Goal: Transaction & Acquisition: Obtain resource

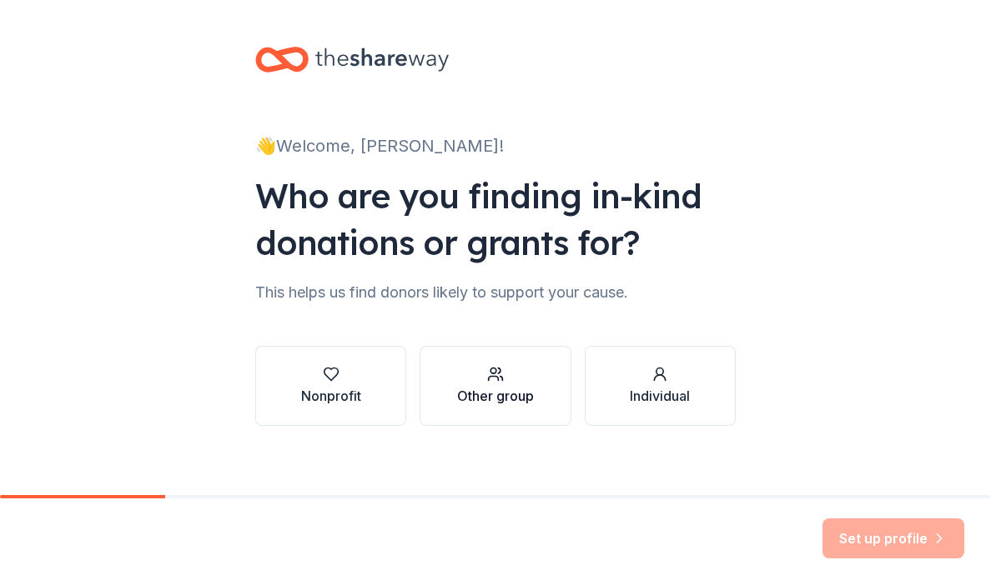
scroll to position [11, 0]
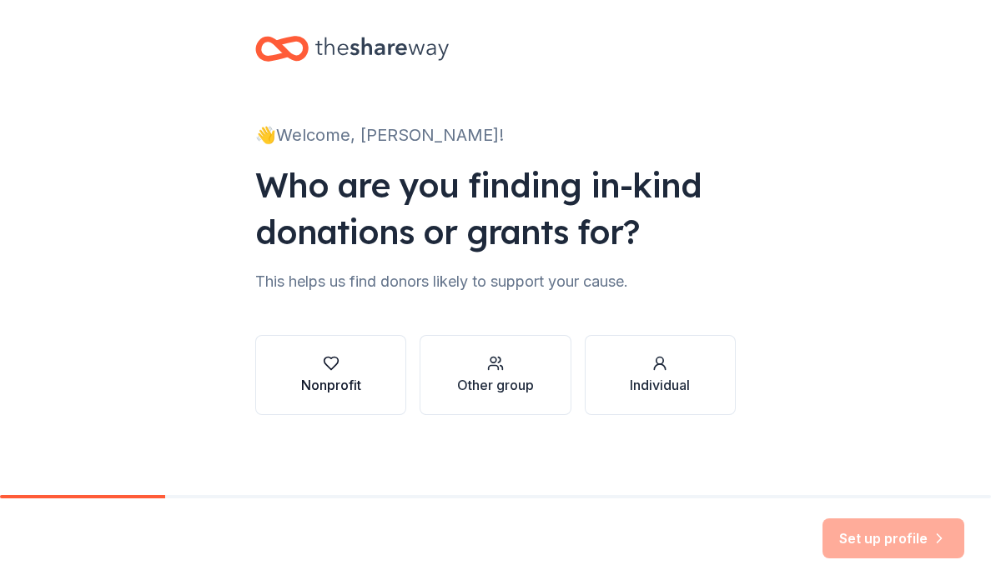
click at [330, 403] on button "Nonprofit" at bounding box center [330, 375] width 151 height 80
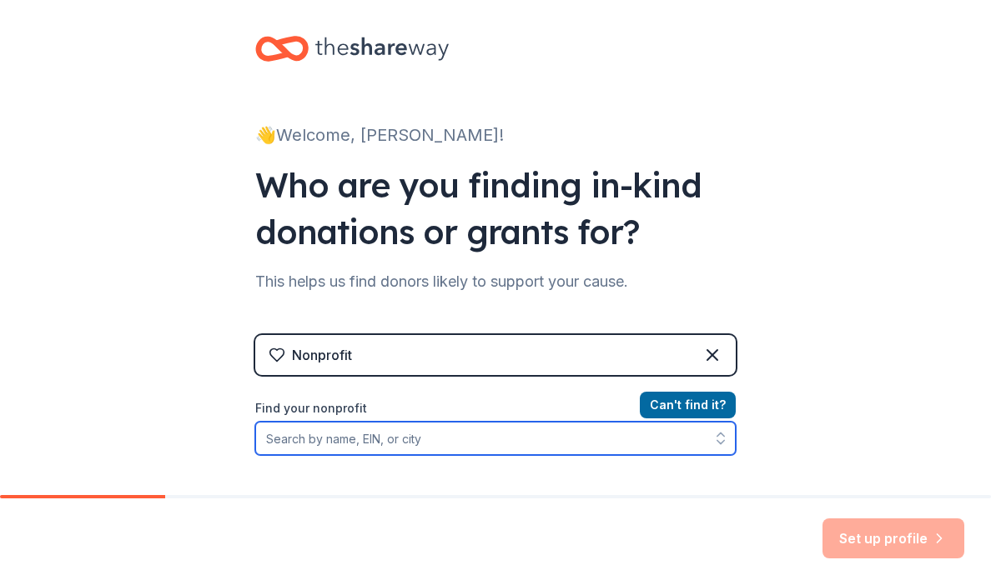
click at [573, 438] on input "Find your nonprofit" at bounding box center [495, 438] width 480 height 33
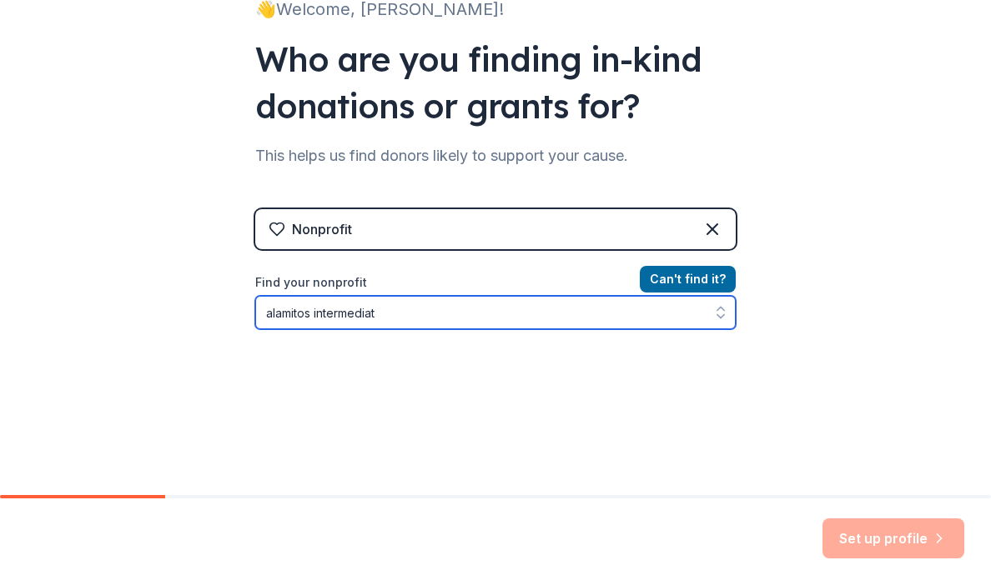
type input "alamitos intermediate"
click at [595, 322] on input "alamitos intermediate" at bounding box center [495, 312] width 480 height 33
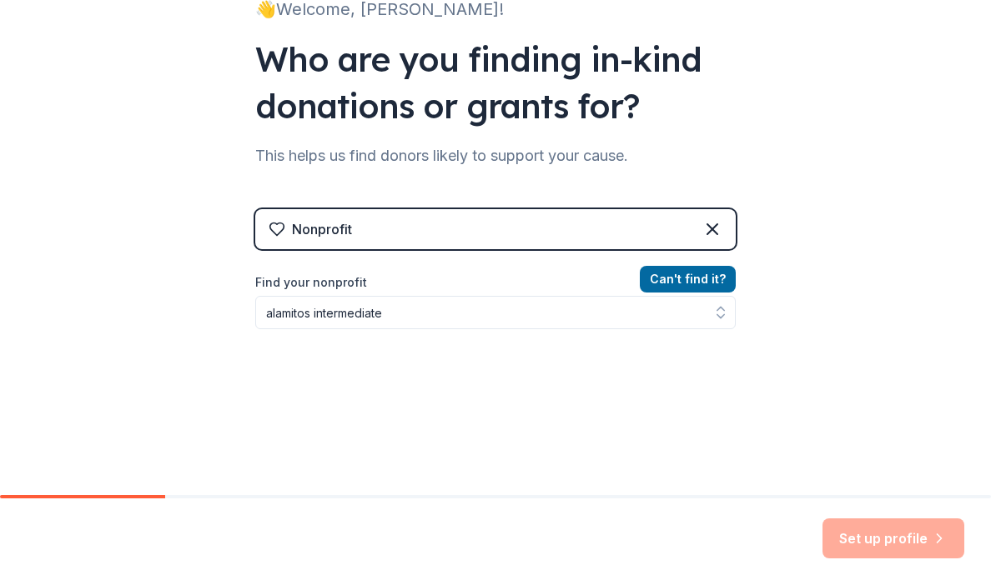
click at [611, 210] on div "Nonprofit" at bounding box center [495, 229] width 480 height 40
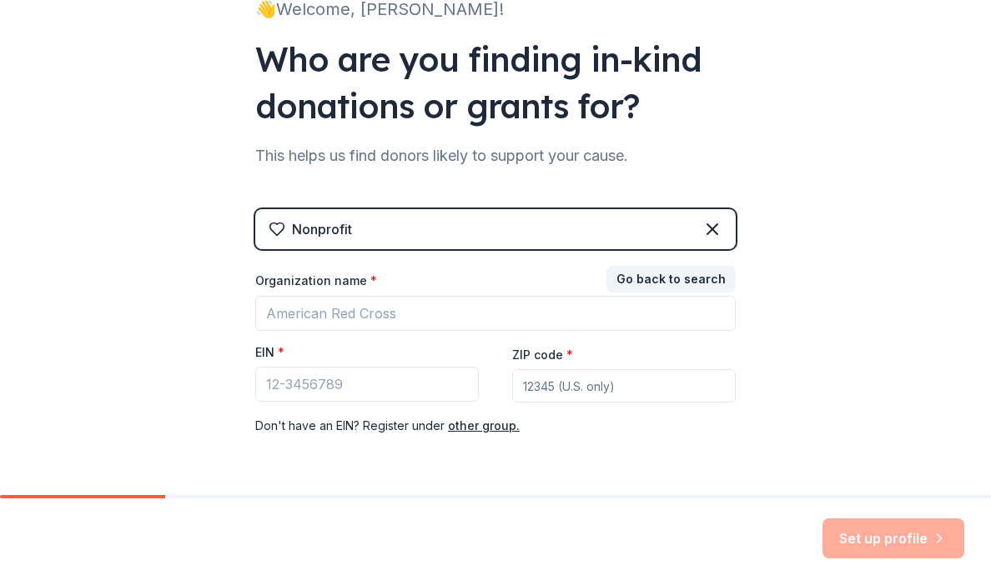
scroll to position [191, 0]
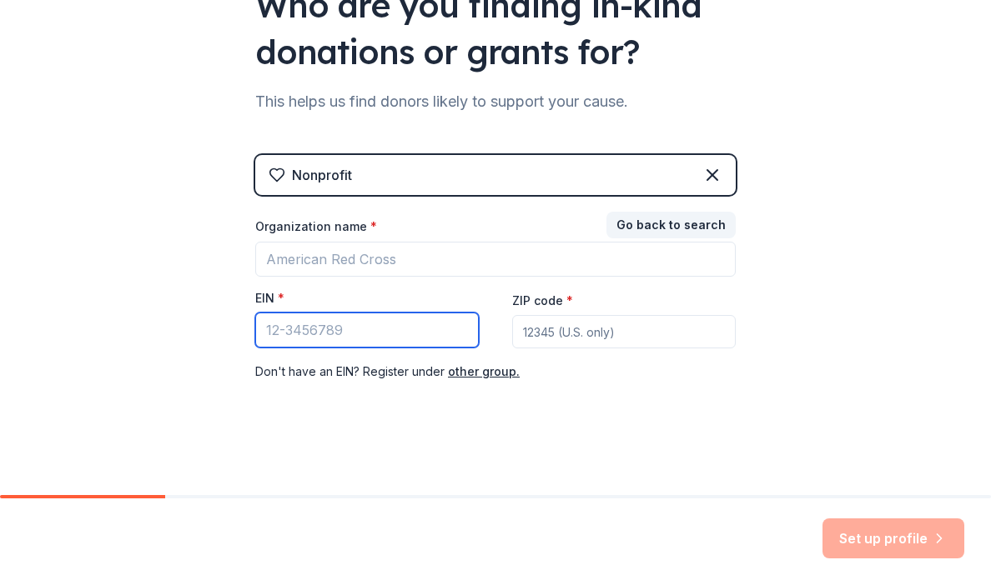
click at [477, 330] on input "EIN *" at bounding box center [366, 330] width 223 height 35
click at [439, 330] on input "EIN *" at bounding box center [366, 330] width 223 height 35
click at [491, 375] on button "other group." at bounding box center [484, 372] width 72 height 20
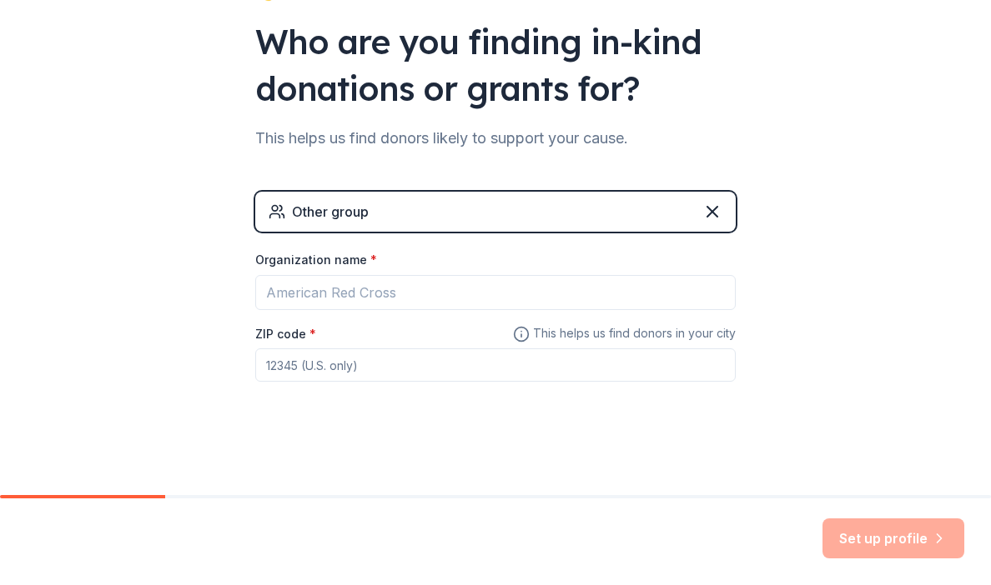
scroll to position [154, 0]
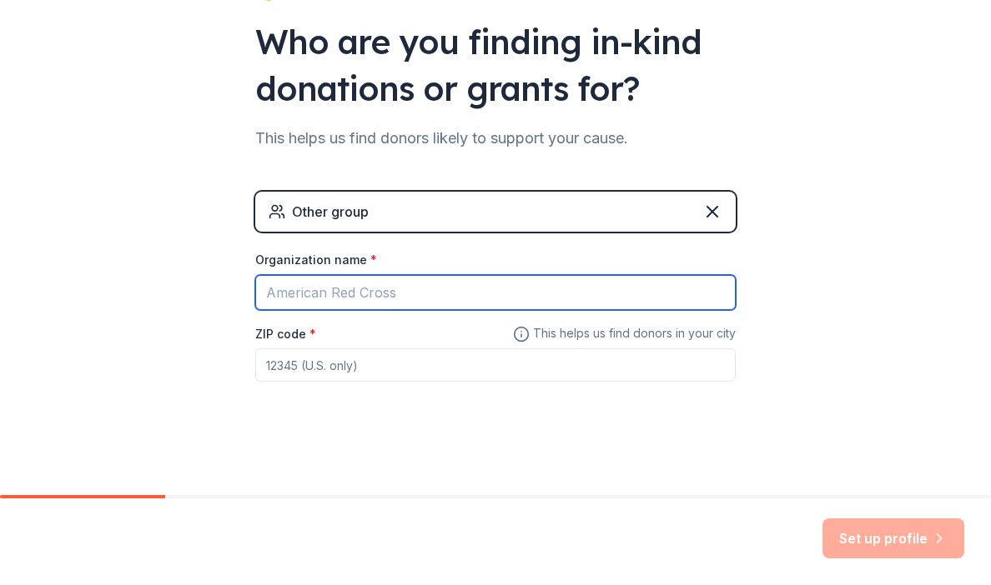
click at [494, 303] on input "Organization name *" at bounding box center [495, 292] width 480 height 35
type input "Alamitos Intermediate"
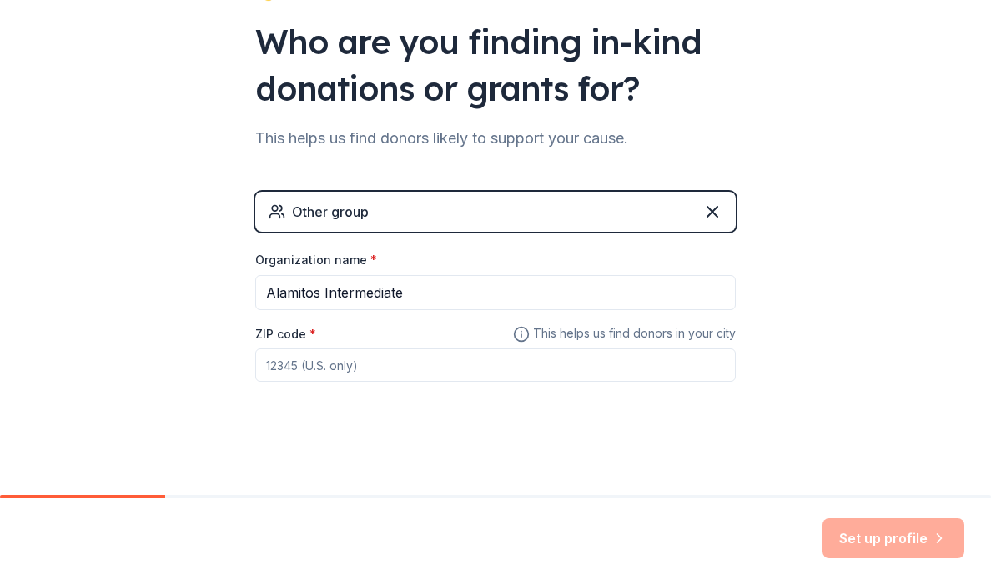
click at [465, 354] on input "ZIP code *" at bounding box center [495, 365] width 480 height 33
click at [386, 377] on input "ZIP code *" at bounding box center [495, 365] width 480 height 33
paste input
type input "92841"
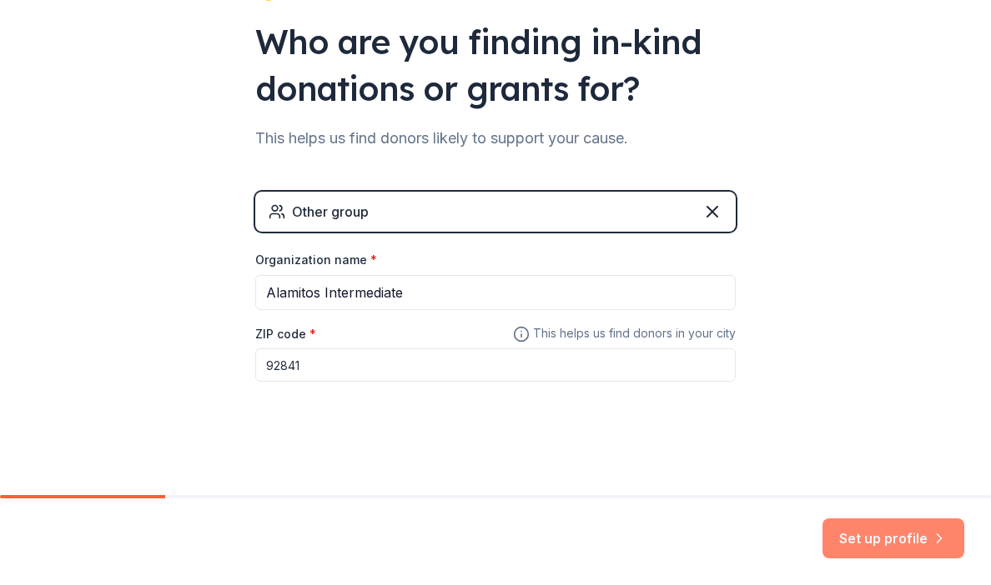
click at [881, 525] on button "Set up profile" at bounding box center [893, 539] width 142 height 40
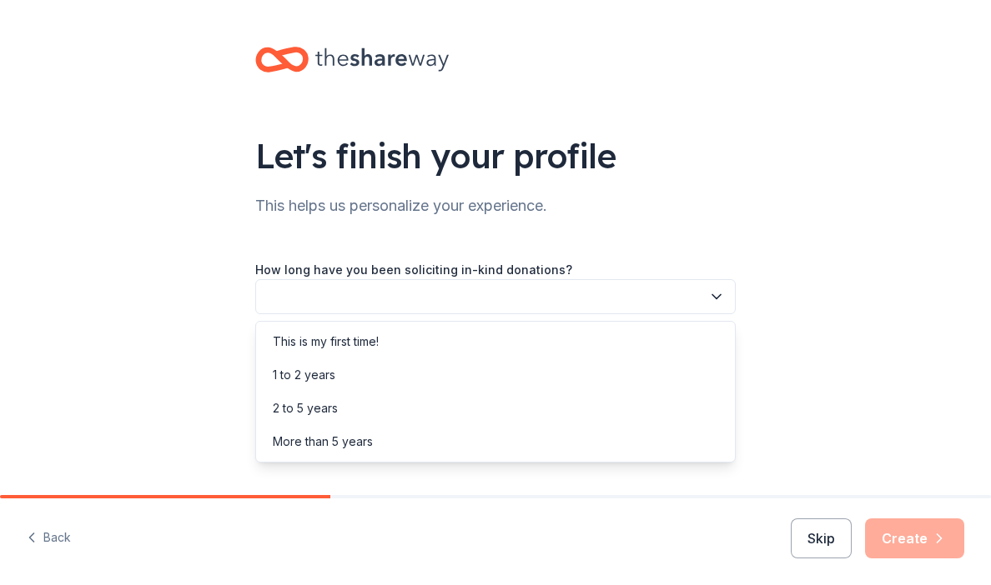
click at [682, 300] on button "button" at bounding box center [495, 296] width 480 height 35
click at [675, 348] on div "This is my first time!" at bounding box center [495, 341] width 472 height 33
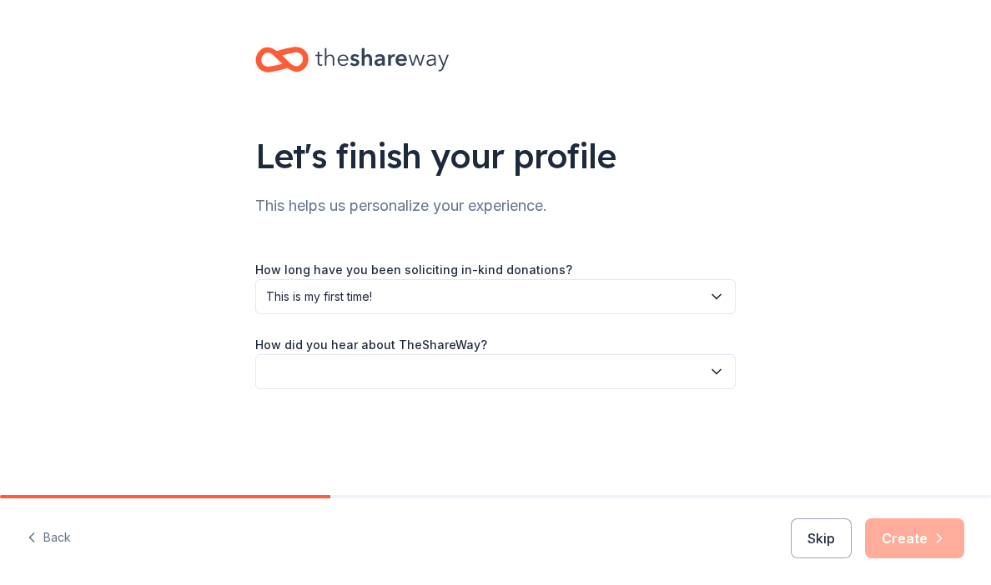
click at [675, 391] on div "Let's finish your profile This helps us personalize your experience. How long h…" at bounding box center [495, 234] width 534 height 469
click at [675, 382] on button "button" at bounding box center [495, 371] width 480 height 35
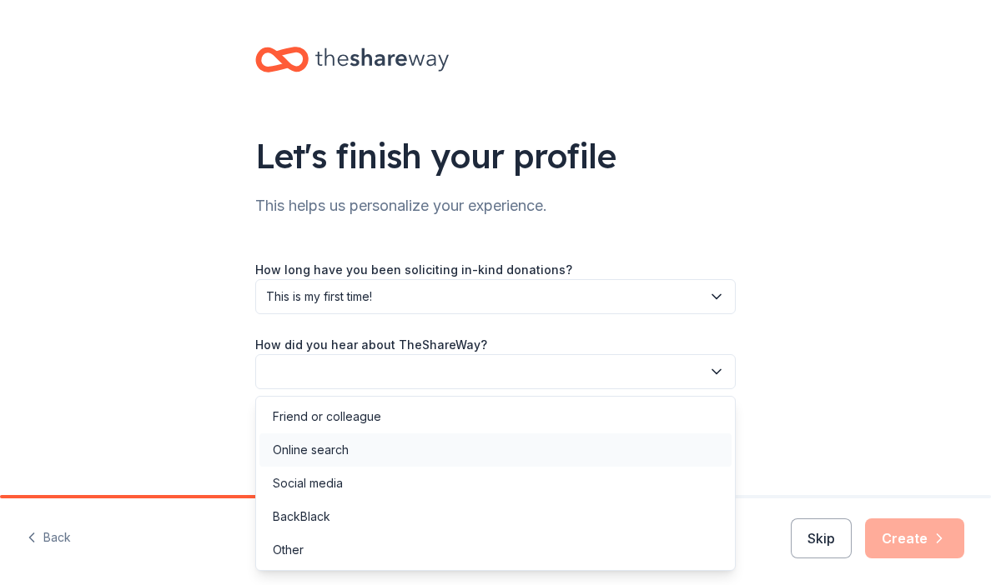
click at [671, 463] on div "Online search" at bounding box center [495, 450] width 472 height 33
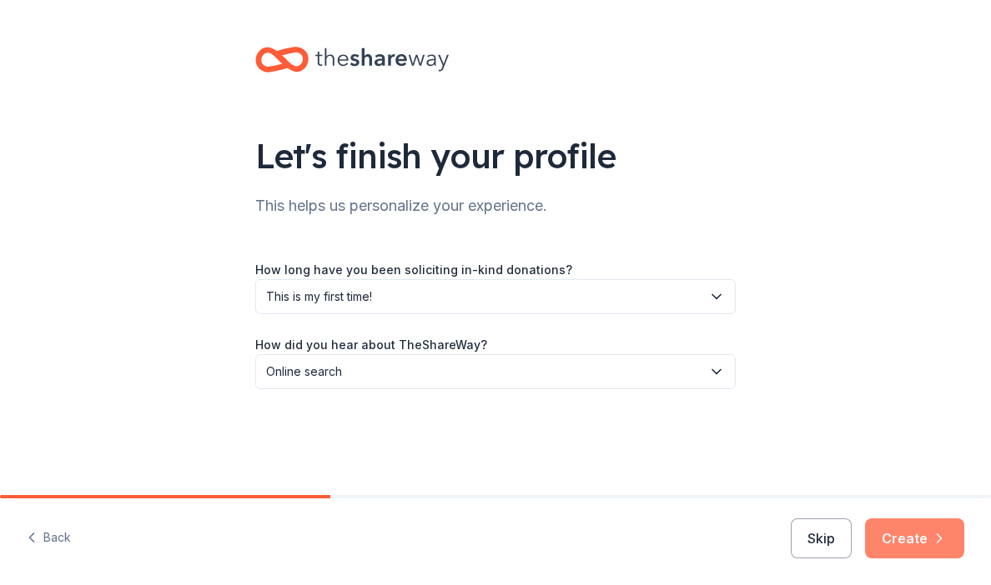
click at [882, 519] on button "Create" at bounding box center [914, 539] width 99 height 40
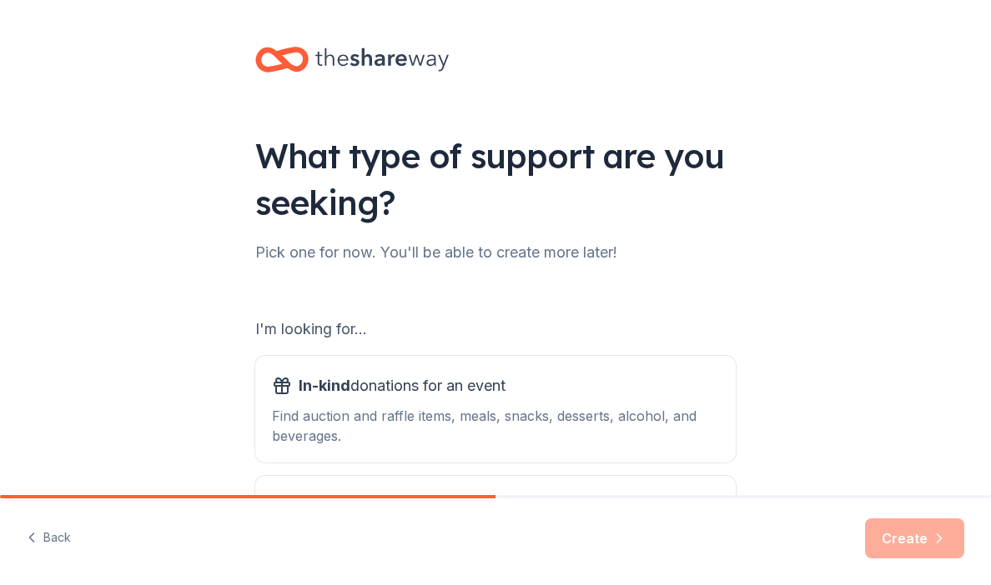
scroll to position [178, 0]
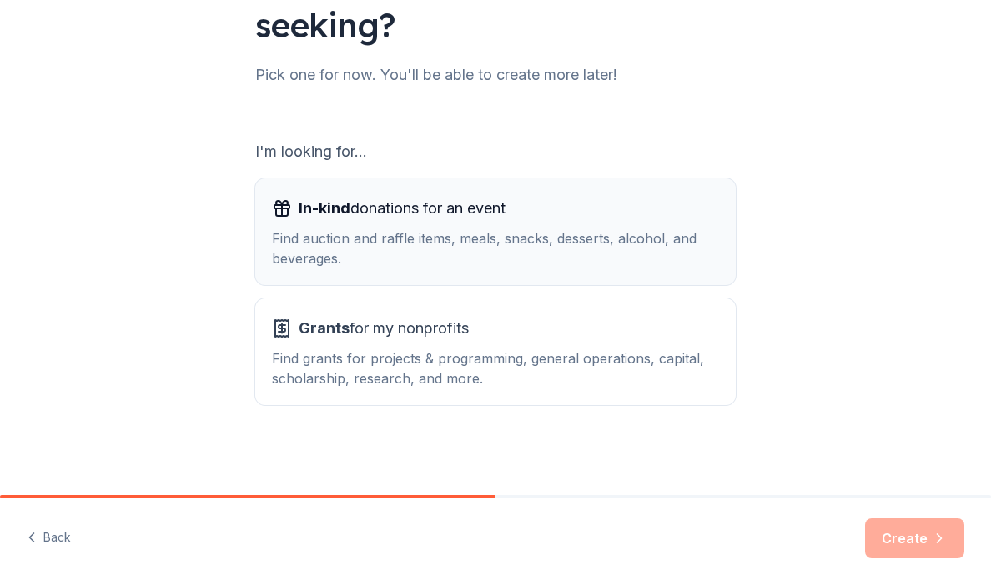
click at [691, 259] on div "Find auction and raffle items, meals, snacks, desserts, alcohol, and beverages." at bounding box center [495, 248] width 447 height 40
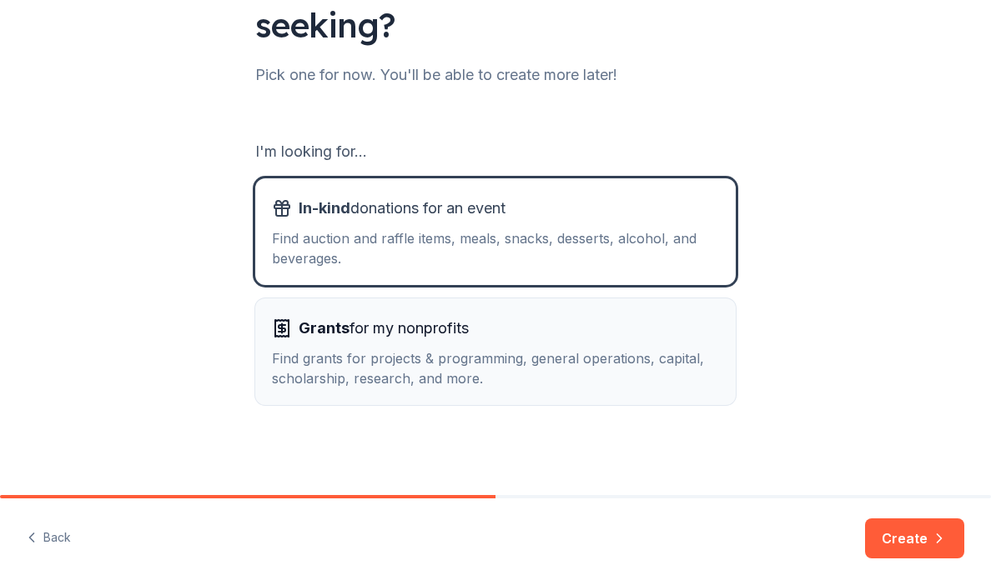
click at [692, 329] on div "Grants for my nonprofits" at bounding box center [495, 328] width 447 height 27
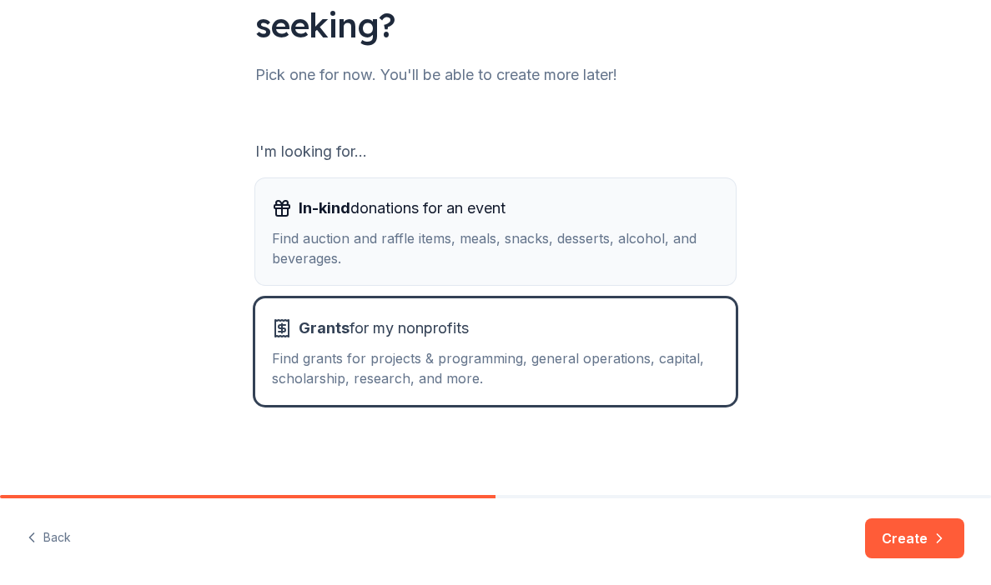
click at [707, 261] on div "Find auction and raffle items, meals, snacks, desserts, alcohol, and beverages." at bounding box center [495, 248] width 447 height 40
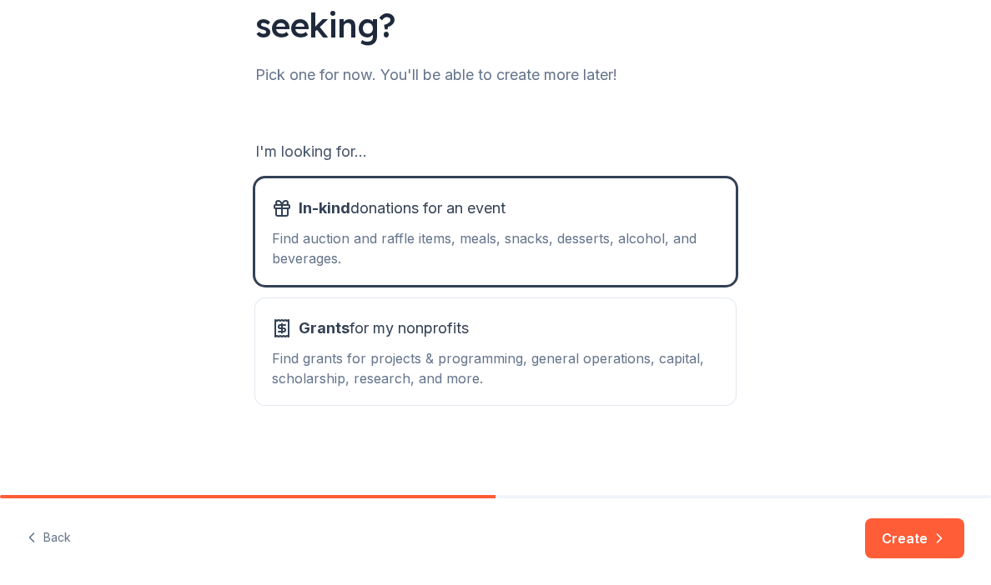
click at [735, 396] on div "What type of support are you seeking? Pick one for now. You'll be able to creat…" at bounding box center [495, 158] width 534 height 673
drag, startPoint x: 905, startPoint y: 521, endPoint x: 772, endPoint y: 311, distance: 248.5
click at [772, 311] on div "What type of support are you seeking? Pick one for now. You'll be able to creat…" at bounding box center [495, 292] width 991 height 585
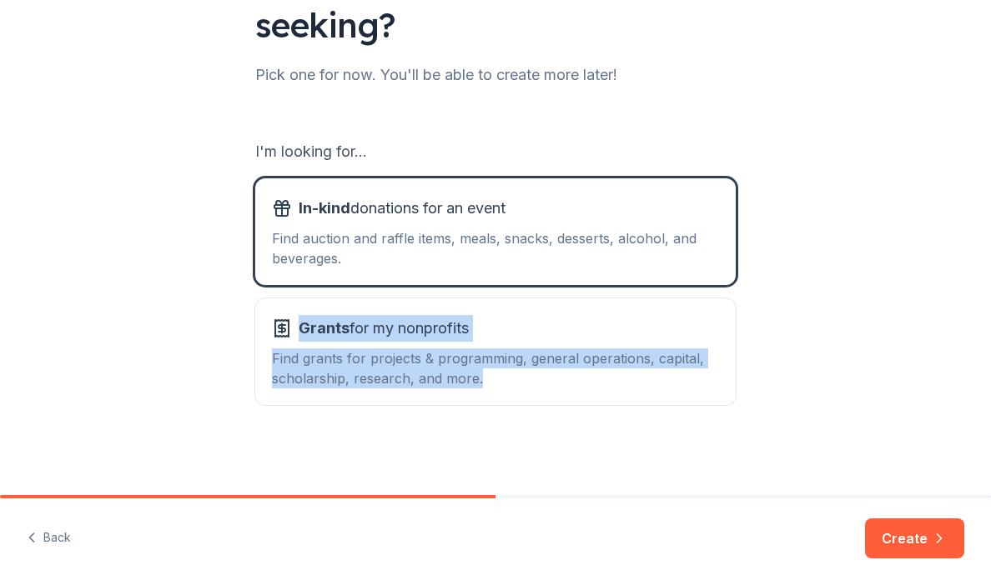
drag, startPoint x: 802, startPoint y: 373, endPoint x: 768, endPoint y: 243, distance: 133.7
click at [768, 243] on div "What type of support are you seeking? Pick one for now. You'll be able to creat…" at bounding box center [495, 158] width 991 height 673
click at [667, 354] on div "Find grants for projects & programming, general operations, capital, scholarshi…" at bounding box center [495, 369] width 447 height 40
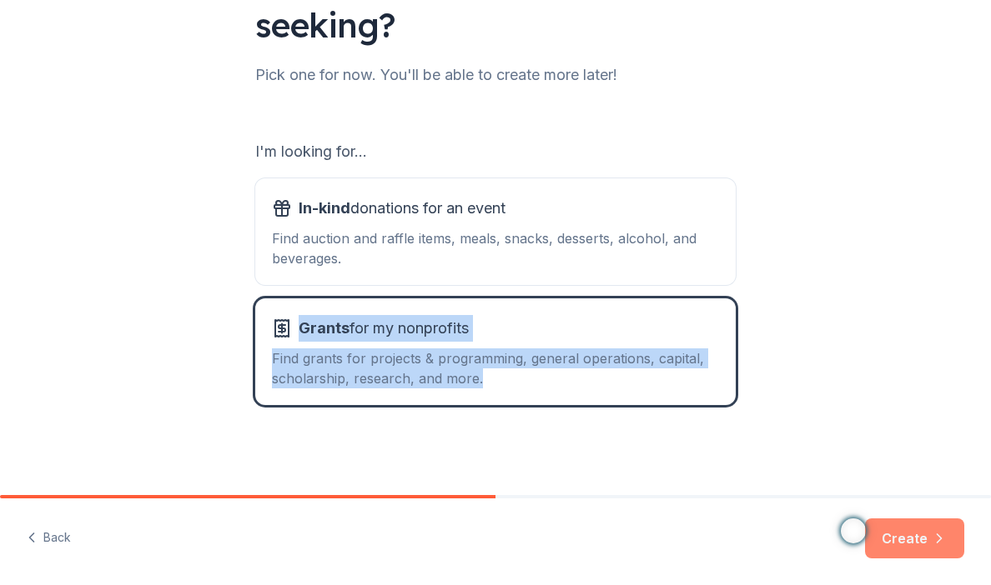
click at [907, 523] on button "Create" at bounding box center [914, 539] width 99 height 40
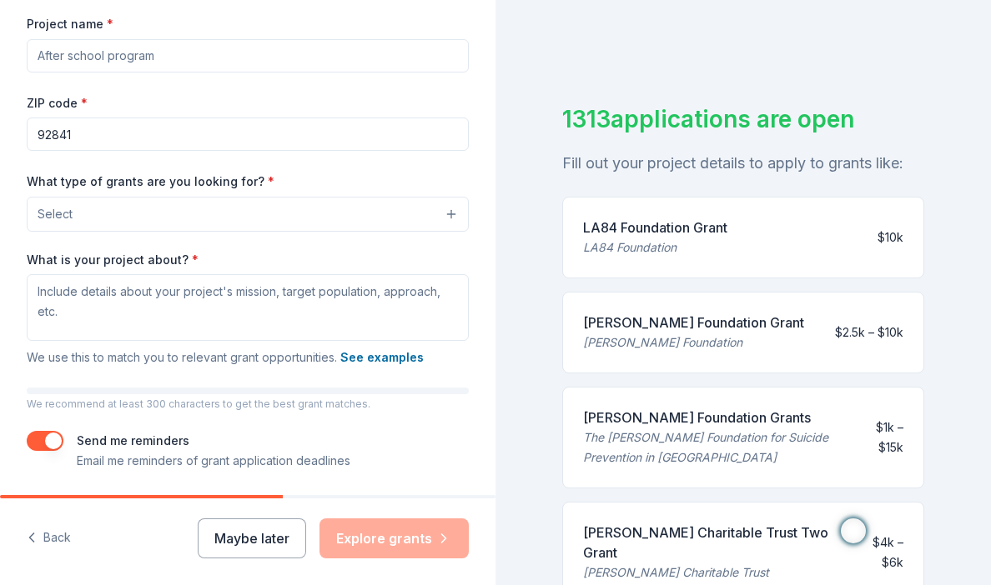
scroll to position [247, 0]
drag, startPoint x: 407, startPoint y: 54, endPoint x: 178, endPoint y: 38, distance: 229.0
click at [179, 38] on input "Project name *" at bounding box center [248, 54] width 442 height 33
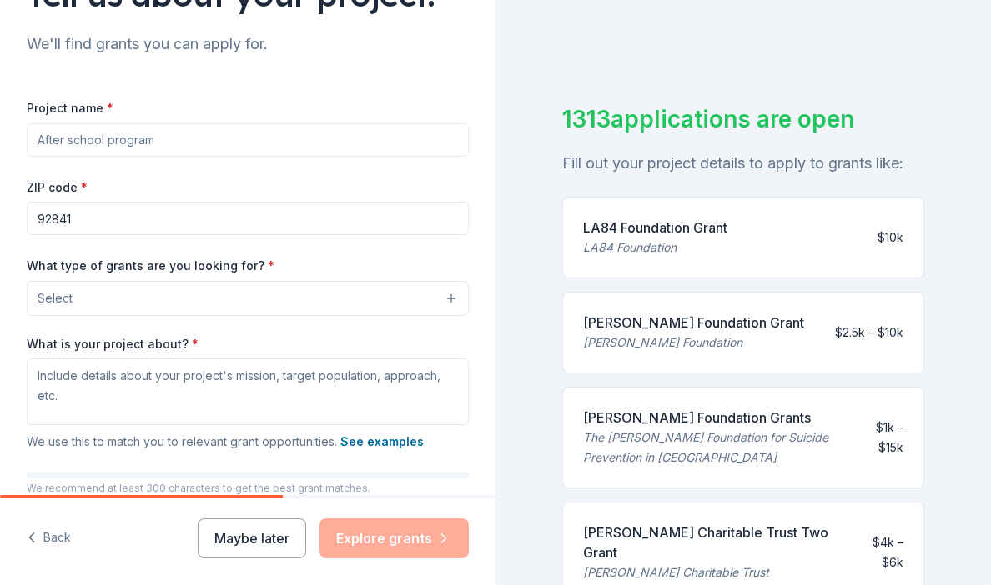
scroll to position [154, 0]
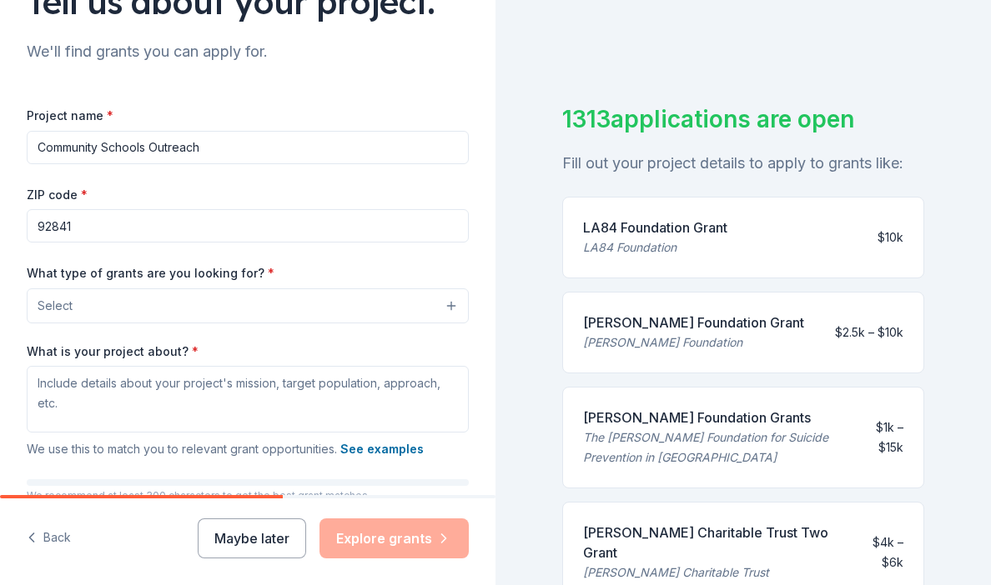
drag, startPoint x: 287, startPoint y: 154, endPoint x: 17, endPoint y: 143, distance: 270.4
click at [17, 143] on div "Tell us about your project. We'll find grants you can apply for. Project name *…" at bounding box center [247, 244] width 495 height 797
type input "Lunch Time Sports"
click at [212, 226] on input "92841" at bounding box center [248, 225] width 442 height 33
click at [207, 314] on button "Select" at bounding box center [248, 306] width 442 height 35
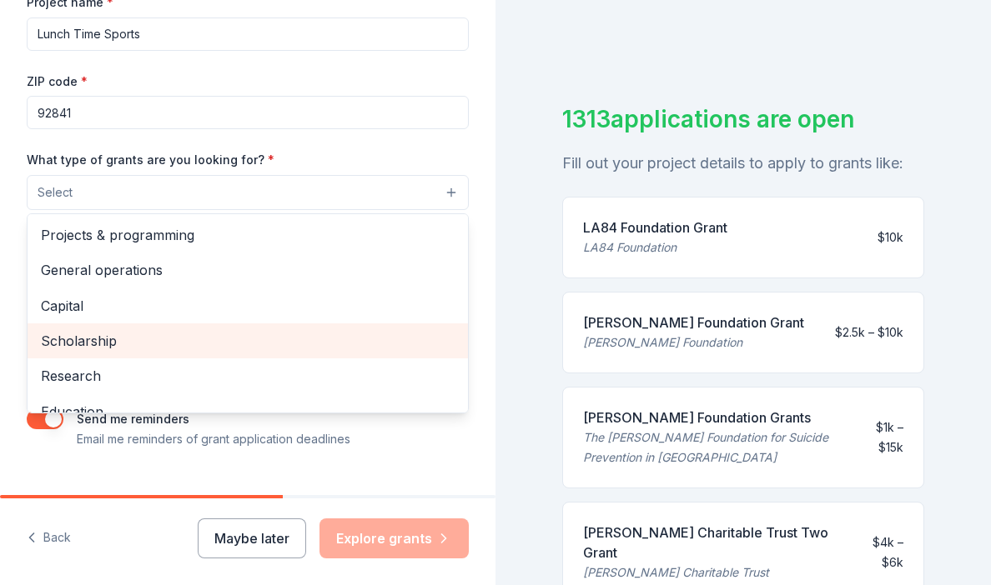
scroll to position [228, 0]
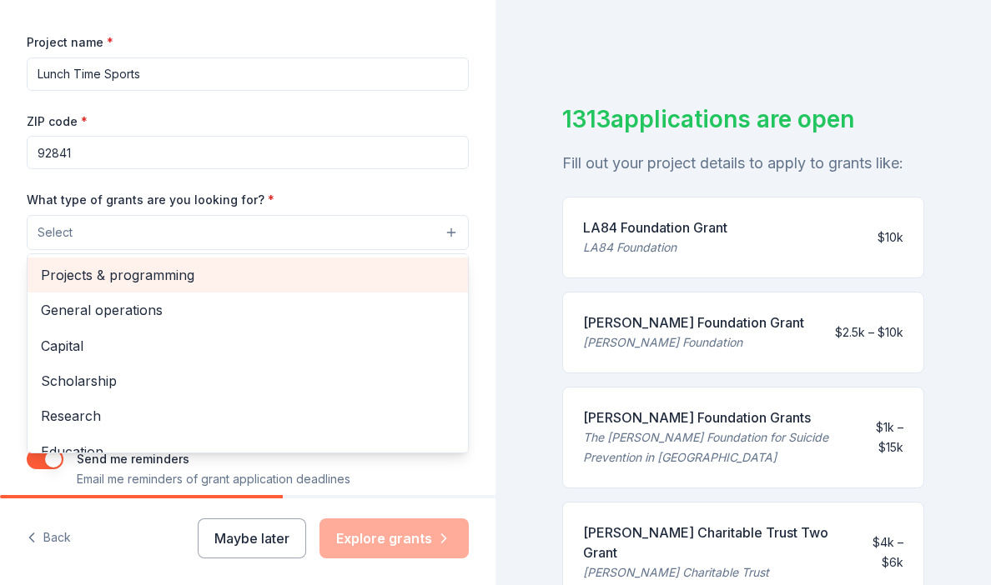
click at [240, 269] on span "Projects & programming" at bounding box center [248, 275] width 414 height 22
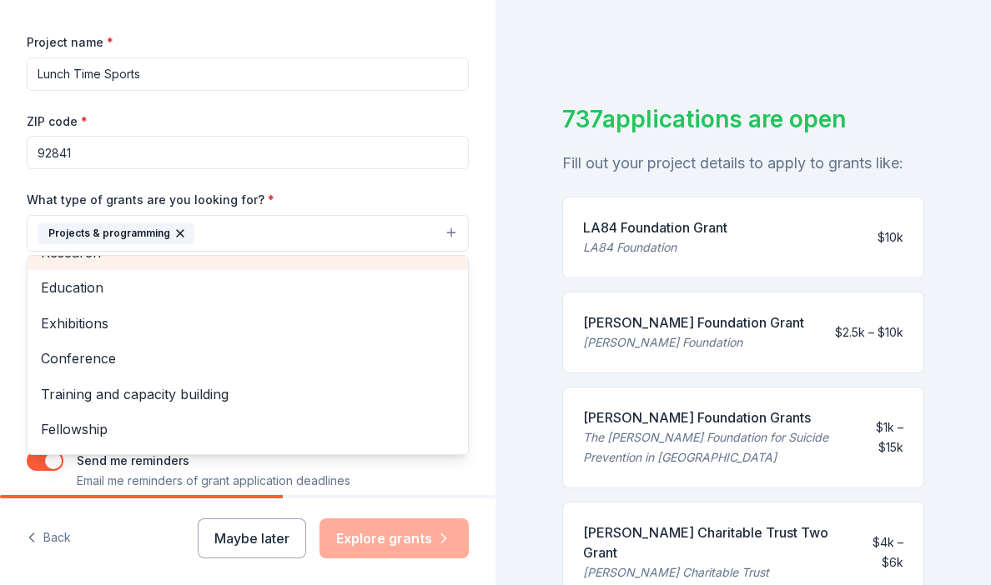
scroll to position [162, 0]
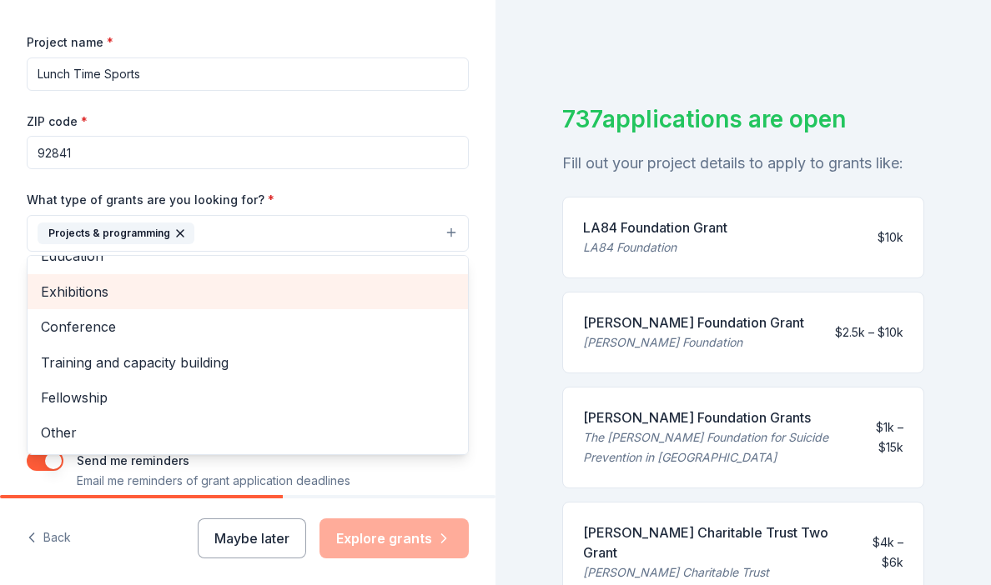
click at [243, 279] on div "Exhibitions" at bounding box center [248, 291] width 440 height 35
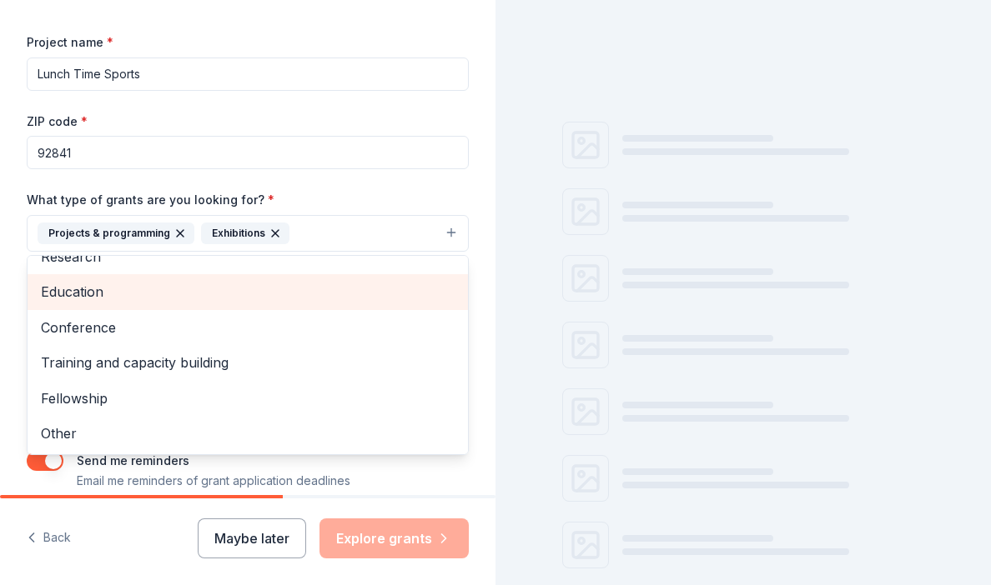
click at [243, 279] on div "Education" at bounding box center [248, 291] width 440 height 35
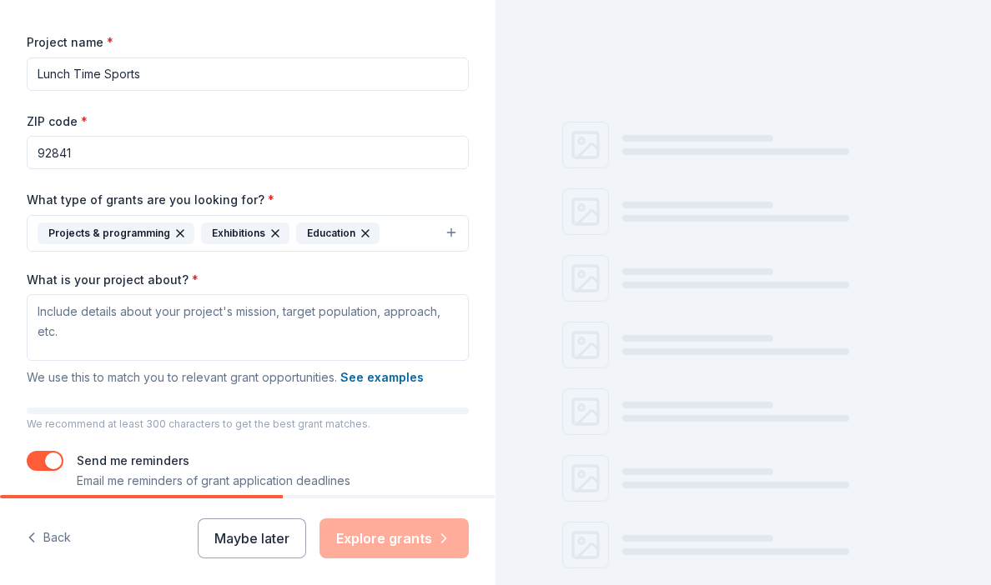
click at [268, 233] on icon "button" at bounding box center [274, 233] width 13 height 13
click at [289, 189] on div "What type of grants are you looking for? * Projects & programming Education" at bounding box center [248, 220] width 442 height 63
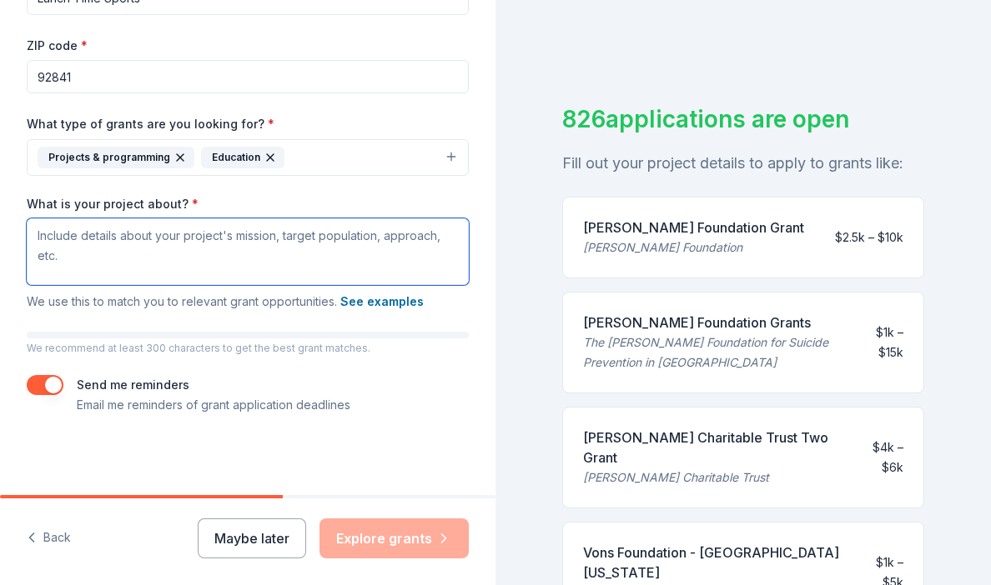
click at [281, 237] on textarea "What is your project about? *" at bounding box center [248, 251] width 442 height 67
paste textarea "At Alamitos Intermediate, we believe that student success extends beyond the cl…"
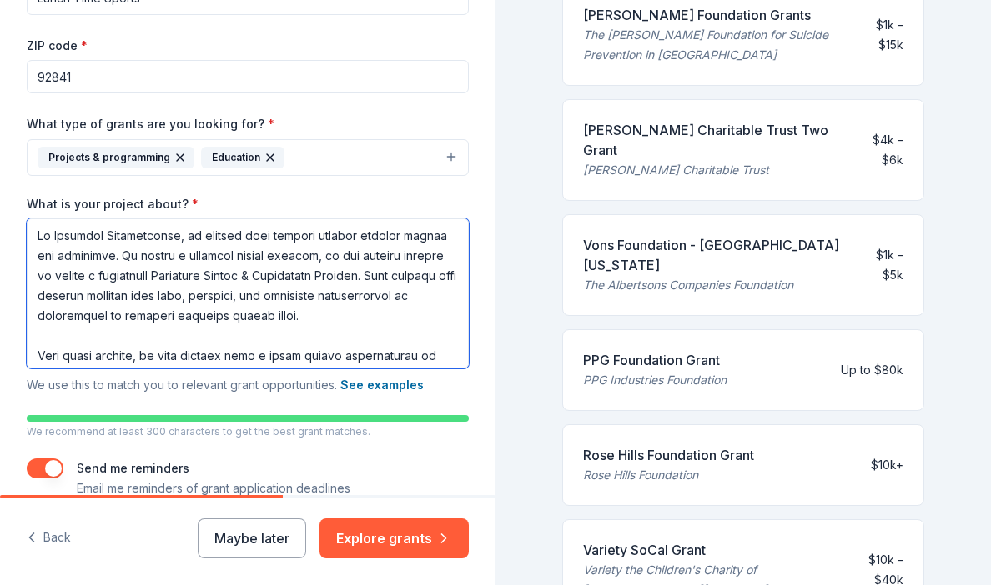
scroll to position [387, 0]
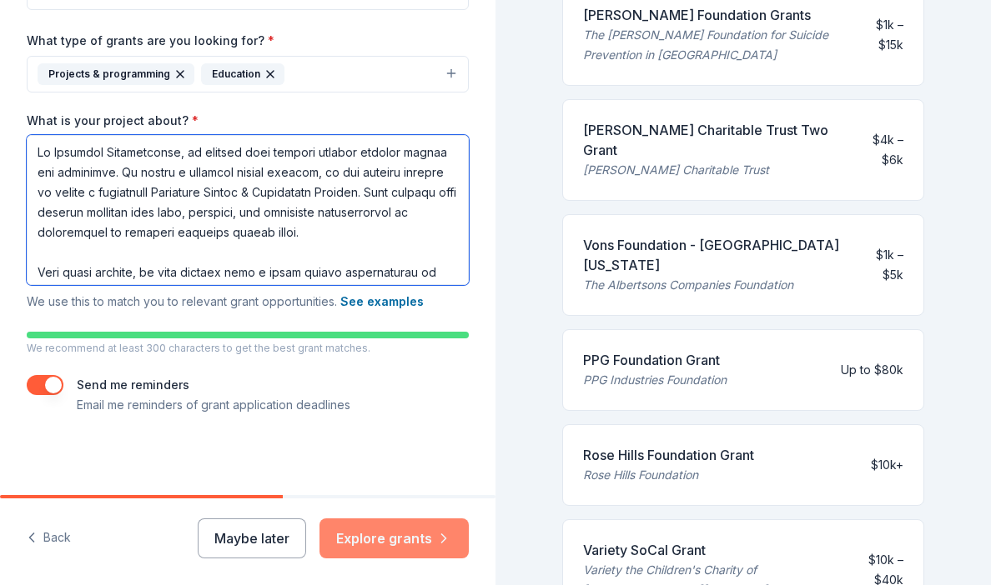
type textarea "At Alamitos Intermediate, we believe that student success extends beyond the cl…"
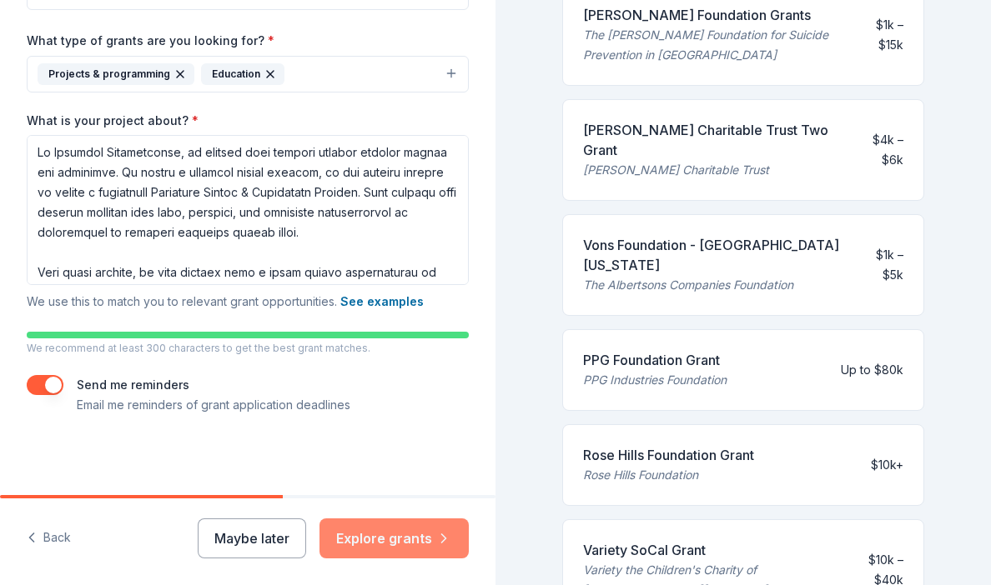
click at [422, 544] on button "Explore grants" at bounding box center [393, 539] width 149 height 40
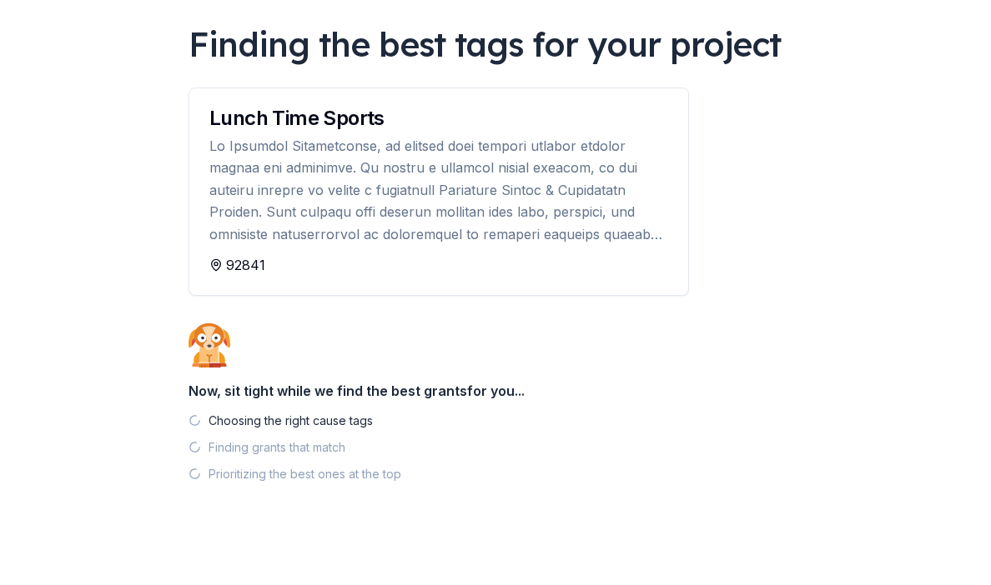
scroll to position [128, 0]
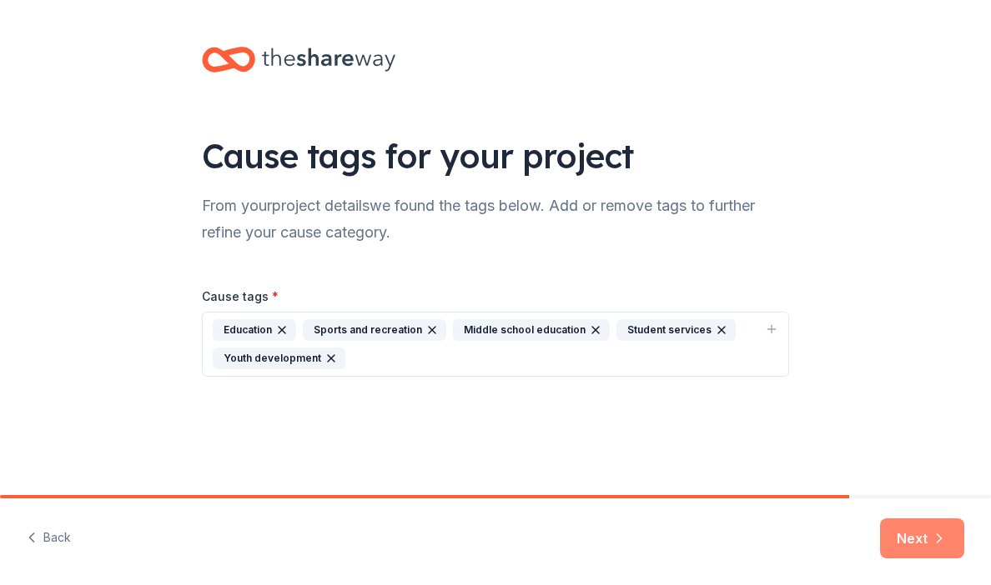
click at [908, 543] on button "Next" at bounding box center [922, 539] width 84 height 40
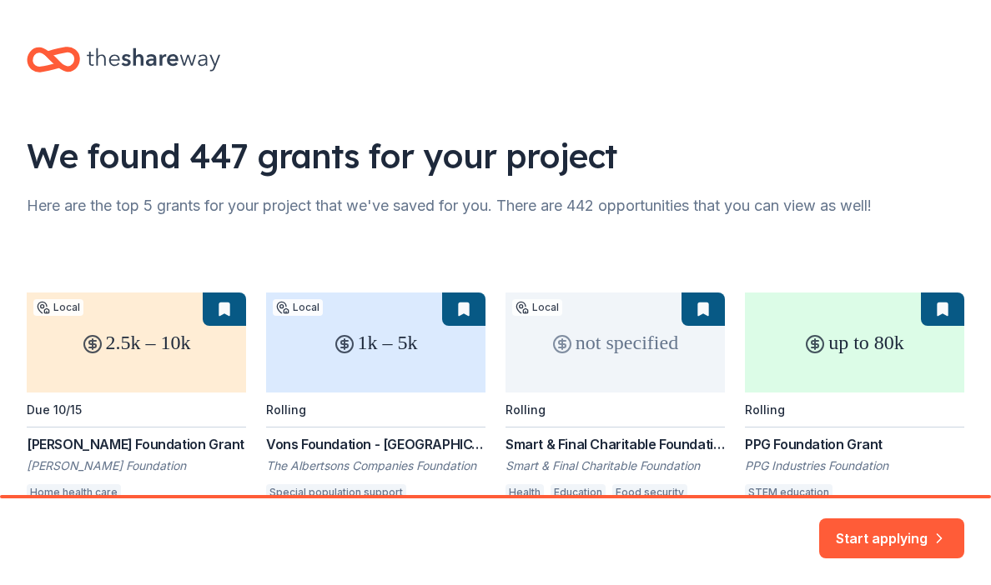
click at [737, 356] on div "2.5k – 10k Local Due 10/15 Julius Sumner Miller Foundation Grant Julius Sumner …" at bounding box center [495, 555] width 937 height 524
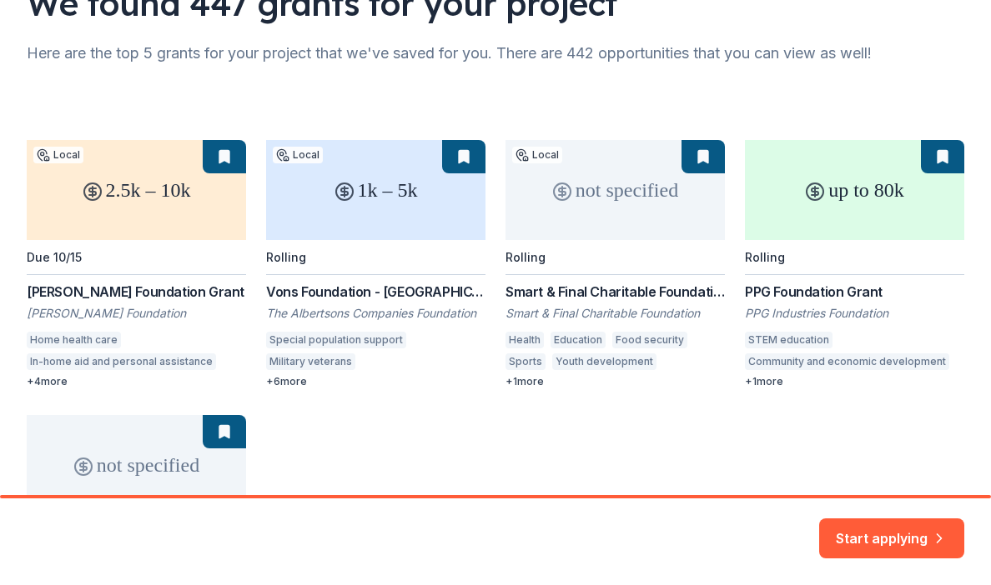
scroll to position [218, 0]
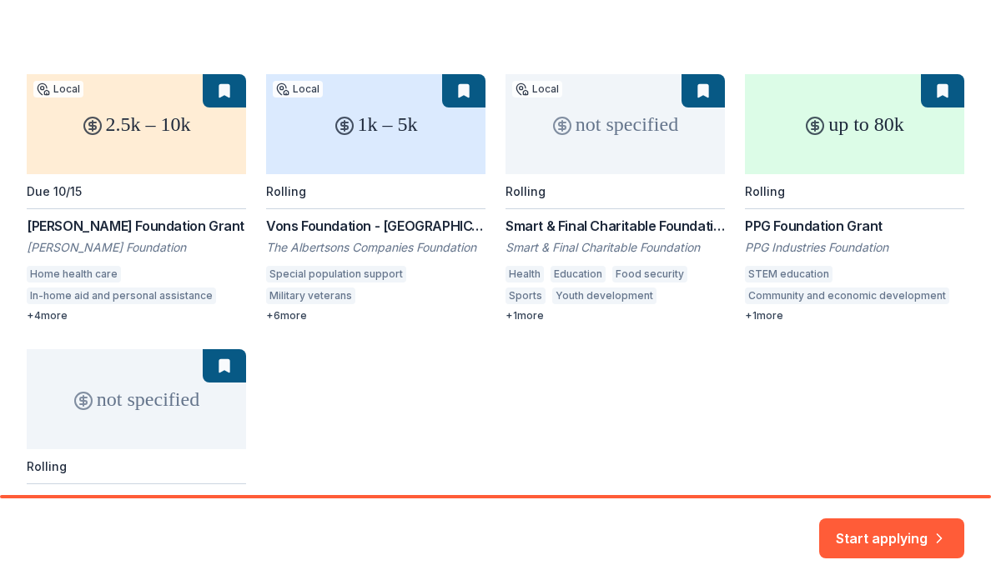
drag, startPoint x: 387, startPoint y: 218, endPoint x: 395, endPoint y: 312, distance: 93.8
click at [395, 312] on div "2.5k – 10k Local Due 10/15 Julius Sumner Miller Foundation Grant Julius Sumner …" at bounding box center [495, 336] width 937 height 524
drag, startPoint x: 395, startPoint y: 312, endPoint x: 445, endPoint y: 334, distance: 54.9
click at [445, 334] on div "2.5k – 10k Local Due 10/15 Julius Sumner Miller Foundation Grant Julius Sumner …" at bounding box center [495, 336] width 937 height 524
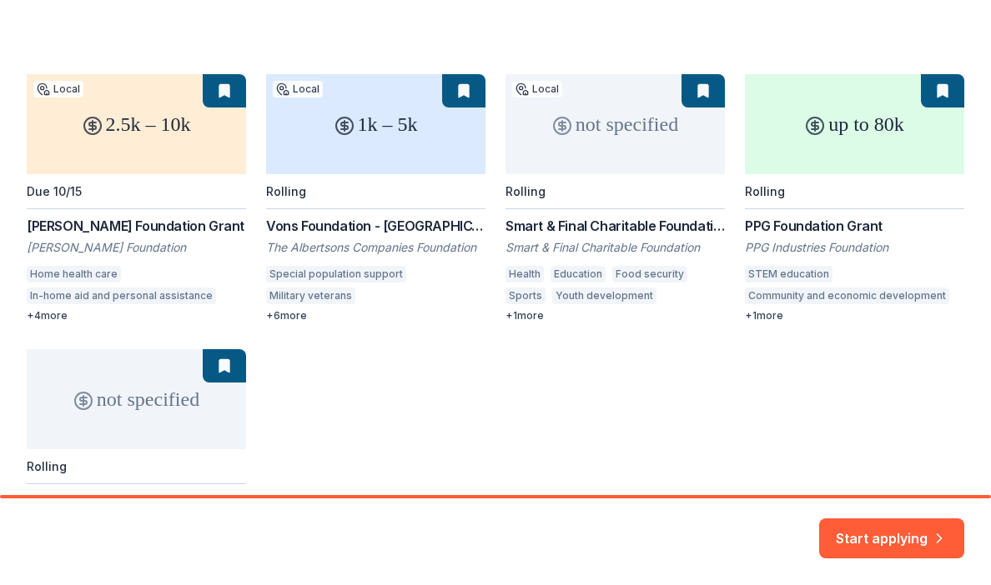
click at [445, 334] on div "2.5k – 10k Local Due 10/15 Julius Sumner Miller Foundation Grant Julius Sumner …" at bounding box center [495, 336] width 937 height 524
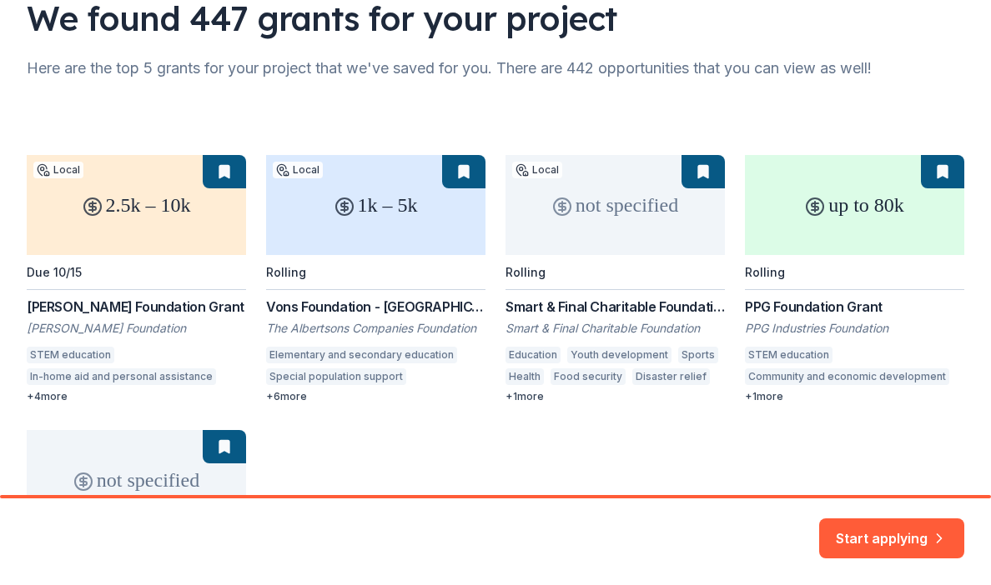
scroll to position [193, 0]
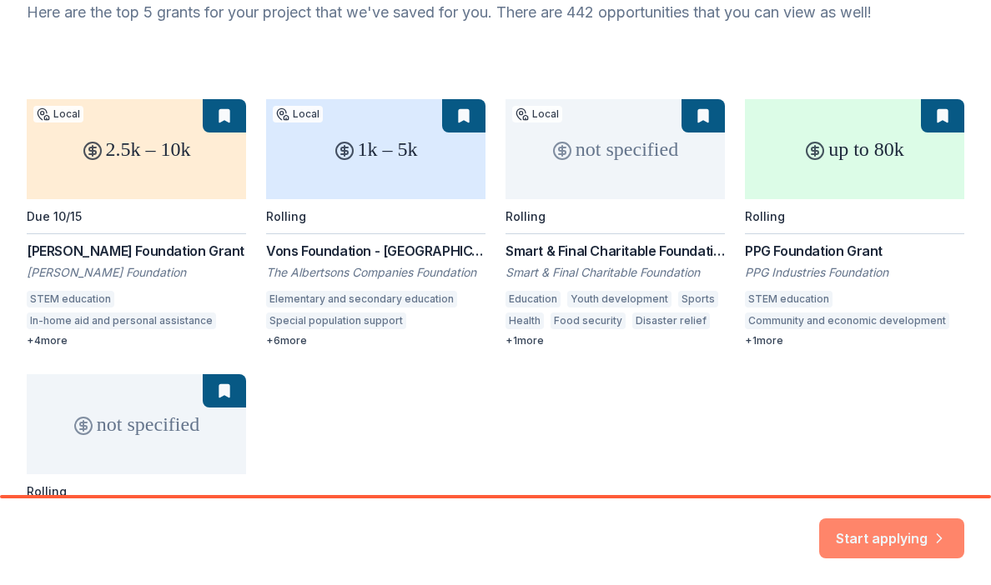
click at [911, 534] on button "Start applying" at bounding box center [891, 529] width 145 height 40
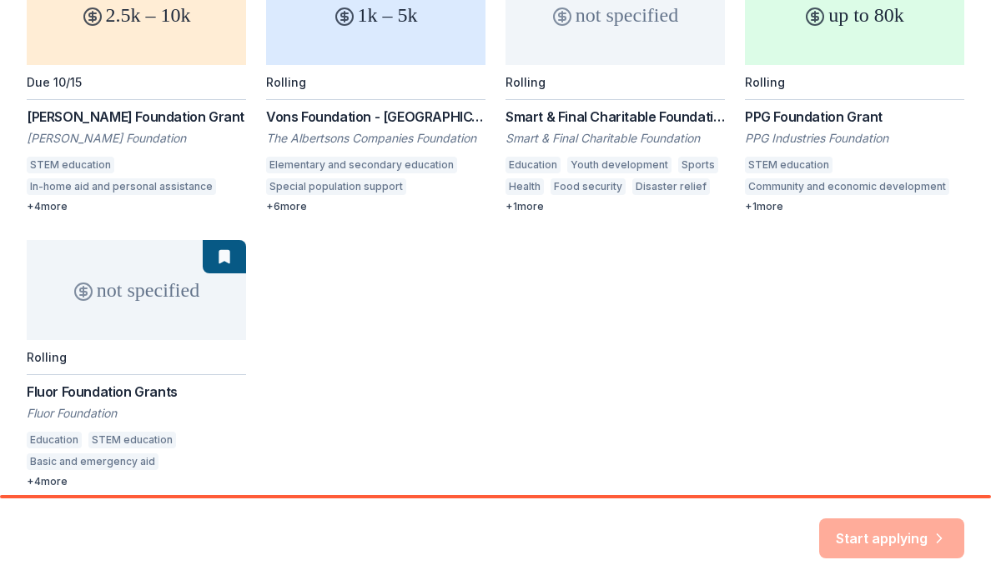
scroll to position [240, 0]
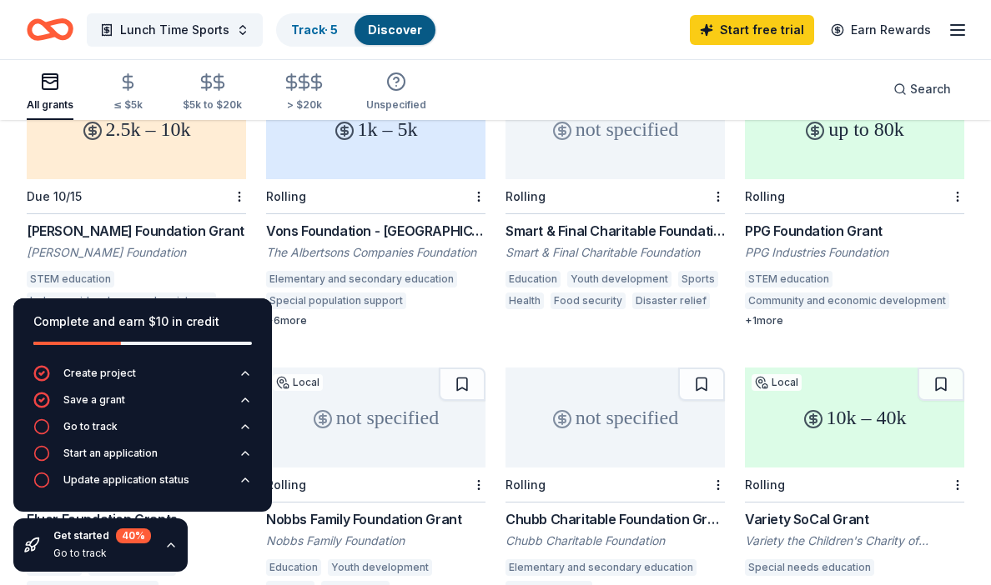
scroll to position [76, 0]
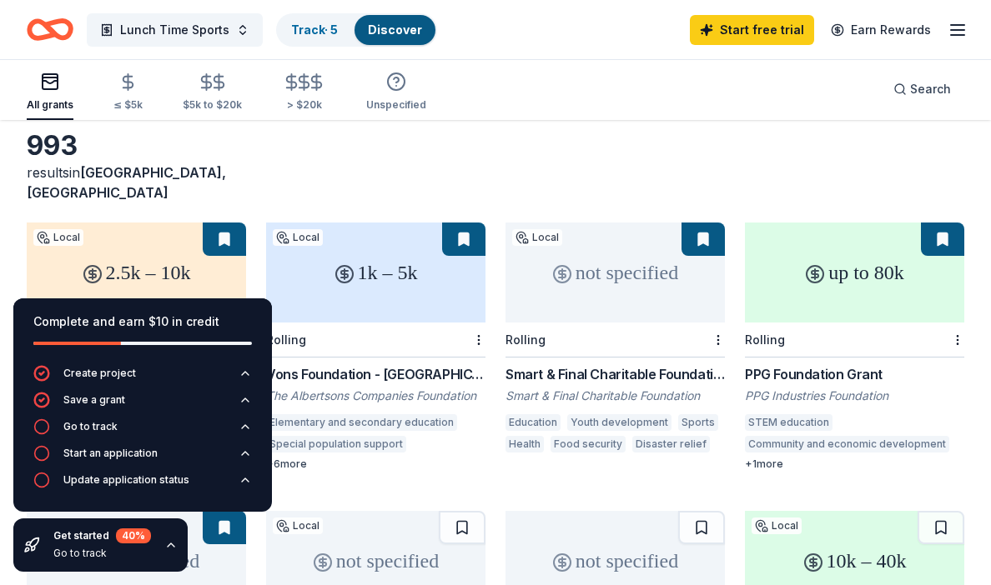
click at [167, 277] on div "2.5k – 10k" at bounding box center [136, 273] width 219 height 100
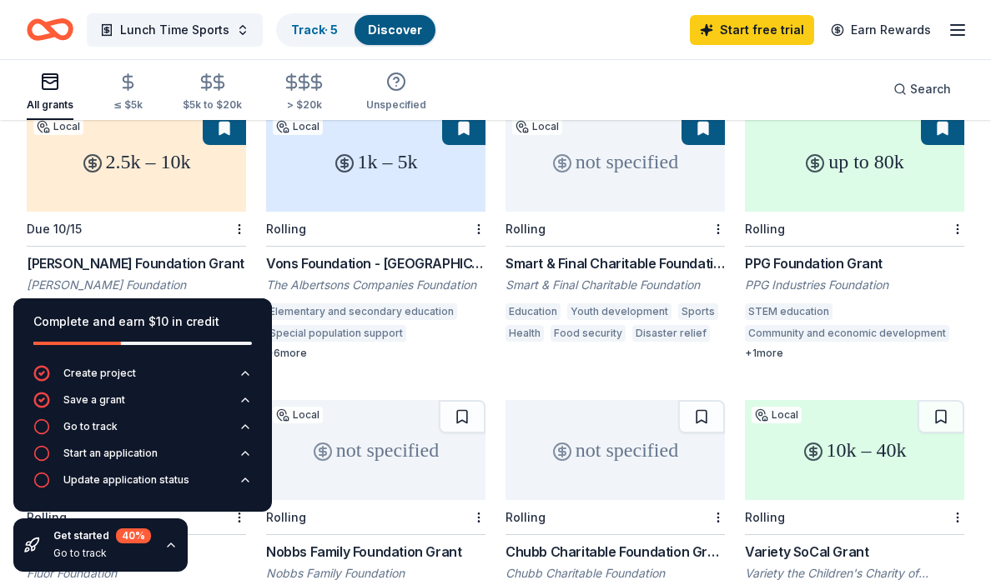
click at [404, 253] on div "Vons Foundation - [GEOGRAPHIC_DATA][US_STATE]" at bounding box center [375, 263] width 219 height 20
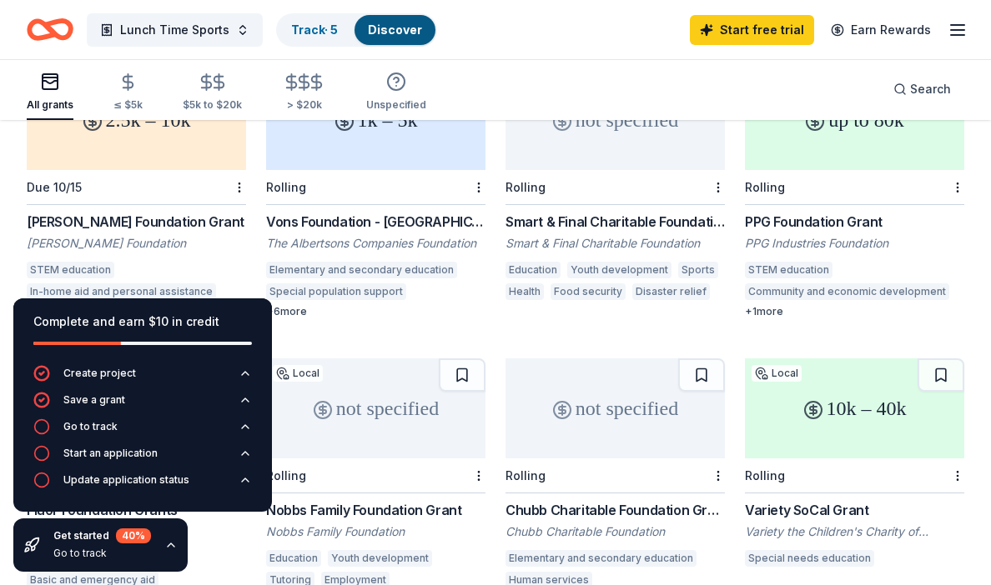
scroll to position [140, 0]
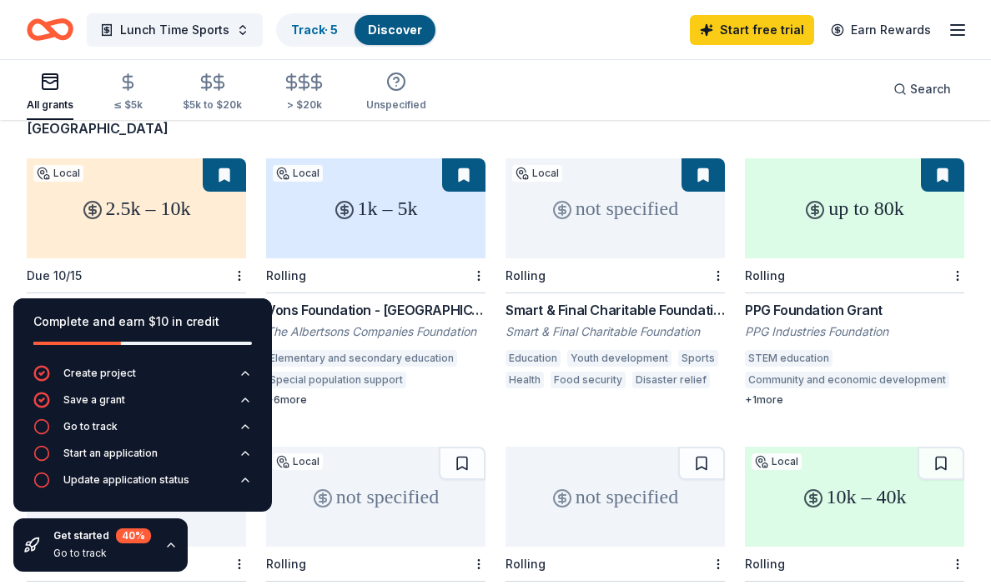
click at [380, 300] on div "Vons Foundation - [GEOGRAPHIC_DATA][US_STATE]" at bounding box center [375, 310] width 219 height 20
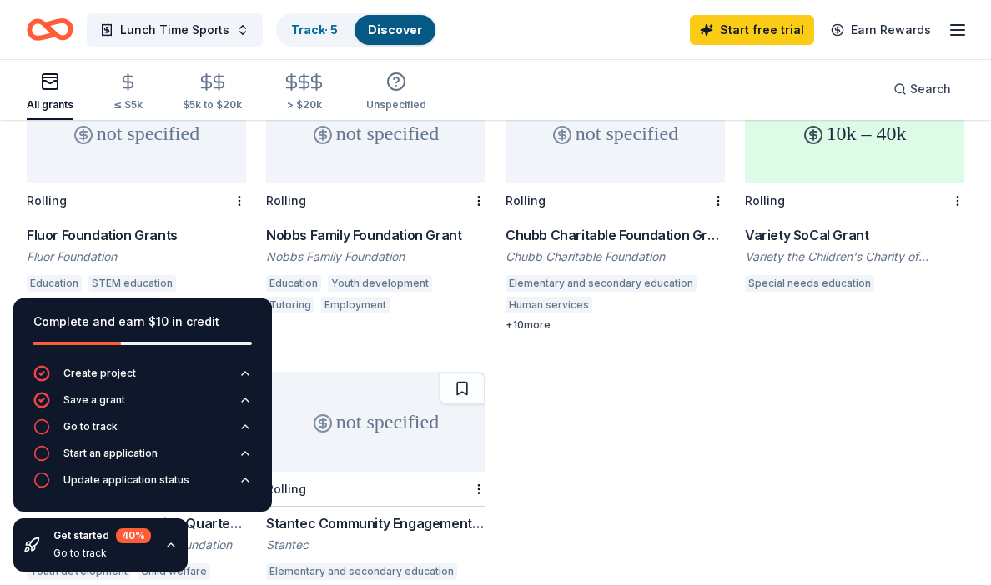
scroll to position [505, 0]
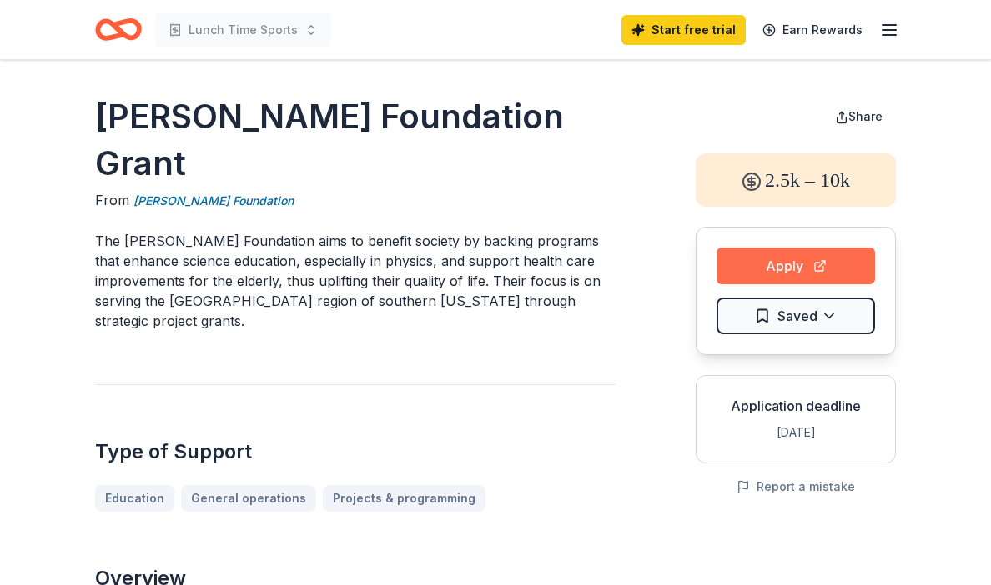
click at [750, 273] on button "Apply" at bounding box center [795, 266] width 158 height 37
click at [767, 247] on div "Apply Saved" at bounding box center [795, 291] width 200 height 128
click at [765, 261] on button "Apply" at bounding box center [795, 266] width 158 height 37
drag, startPoint x: 444, startPoint y: 240, endPoint x: 427, endPoint y: 302, distance: 64.1
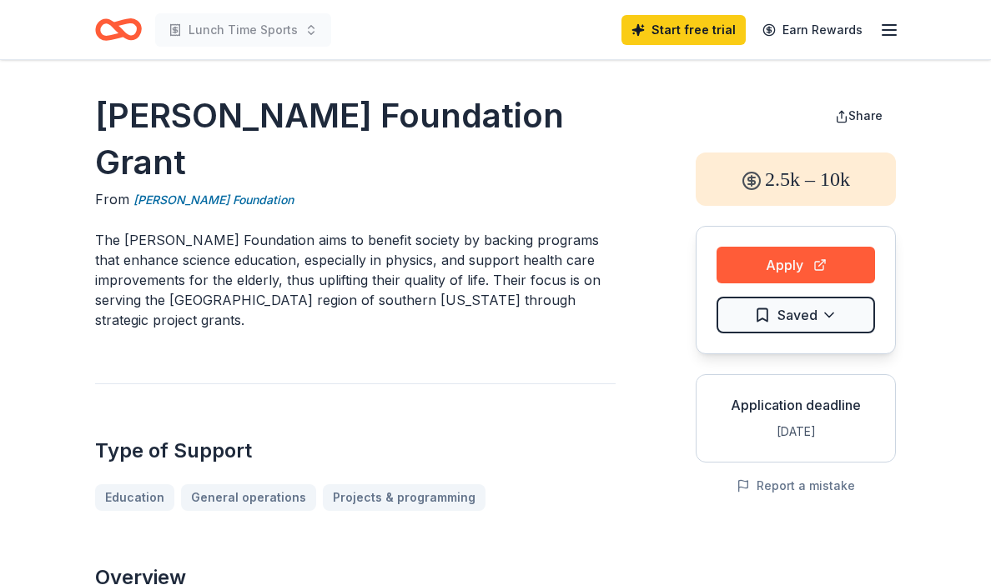
click at [427, 301] on p "The [PERSON_NAME] Foundation aims to benefit society by backing programs that e…" at bounding box center [355, 280] width 520 height 100
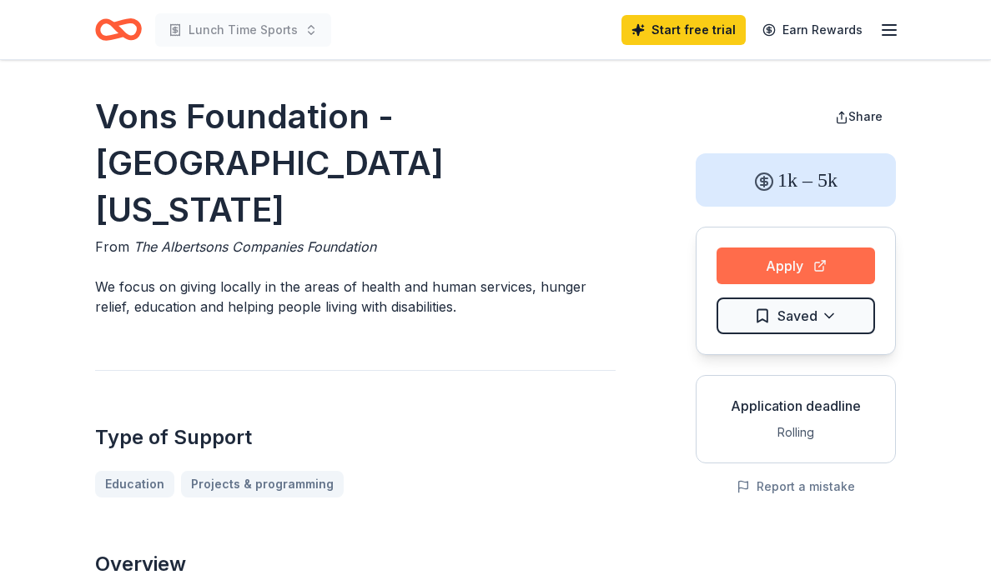
click at [793, 270] on button "Apply" at bounding box center [795, 266] width 158 height 37
drag, startPoint x: 517, startPoint y: 253, endPoint x: 513, endPoint y: 280, distance: 27.0
drag, startPoint x: 513, startPoint y: 280, endPoint x: 512, endPoint y: 202, distance: 78.4
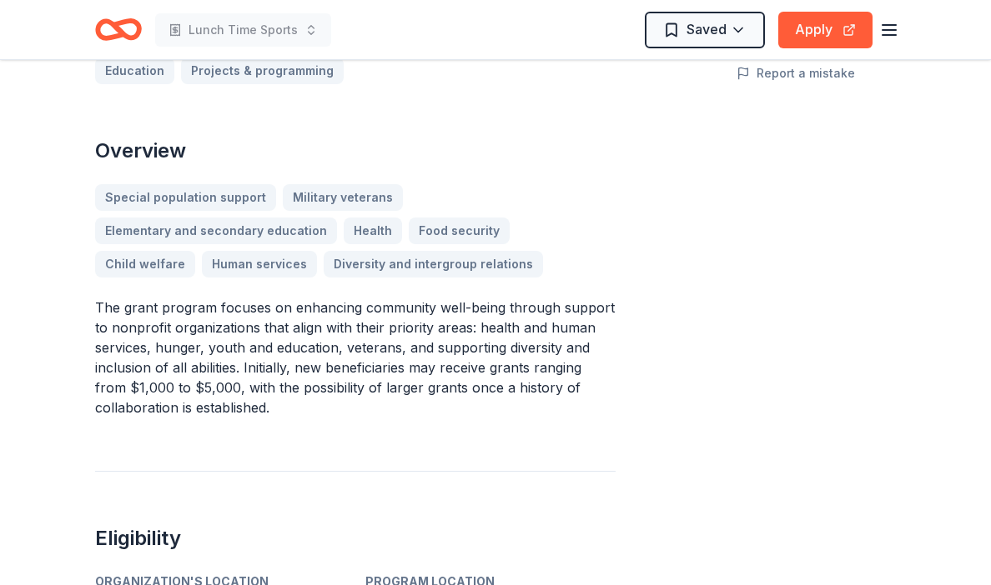
scroll to position [415, 0]
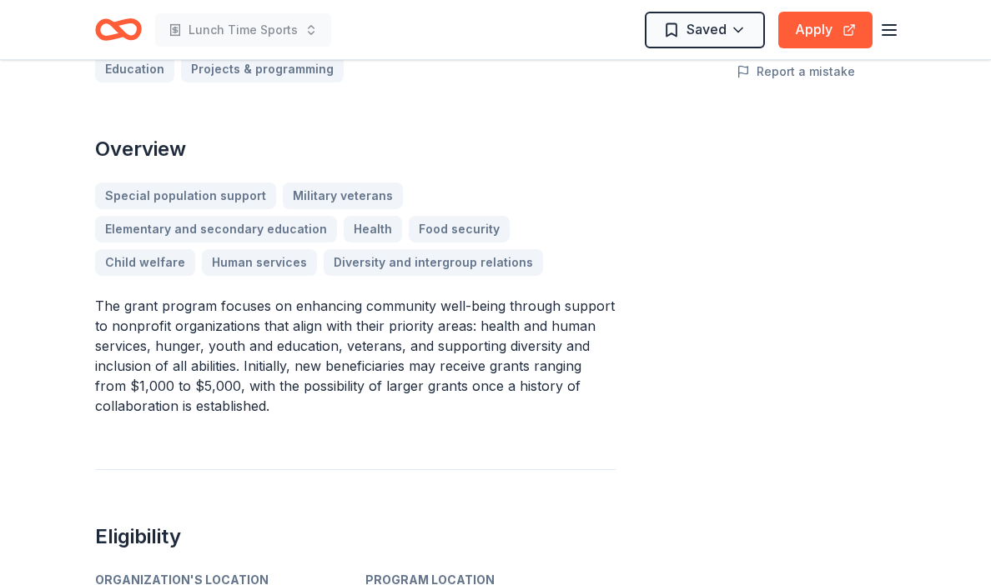
drag, startPoint x: 500, startPoint y: 228, endPoint x: 461, endPoint y: 360, distance: 137.5
click at [464, 358] on div "Overview Special population support Military veterans Elementary and secondary …" at bounding box center [355, 276] width 520 height 280
drag, startPoint x: 461, startPoint y: 360, endPoint x: 456, endPoint y: 271, distance: 89.4
click at [456, 296] on p "The grant program focuses on enhancing community well-being through support to …" at bounding box center [355, 356] width 520 height 120
drag, startPoint x: 456, startPoint y: 271, endPoint x: 454, endPoint y: 368, distance: 96.7
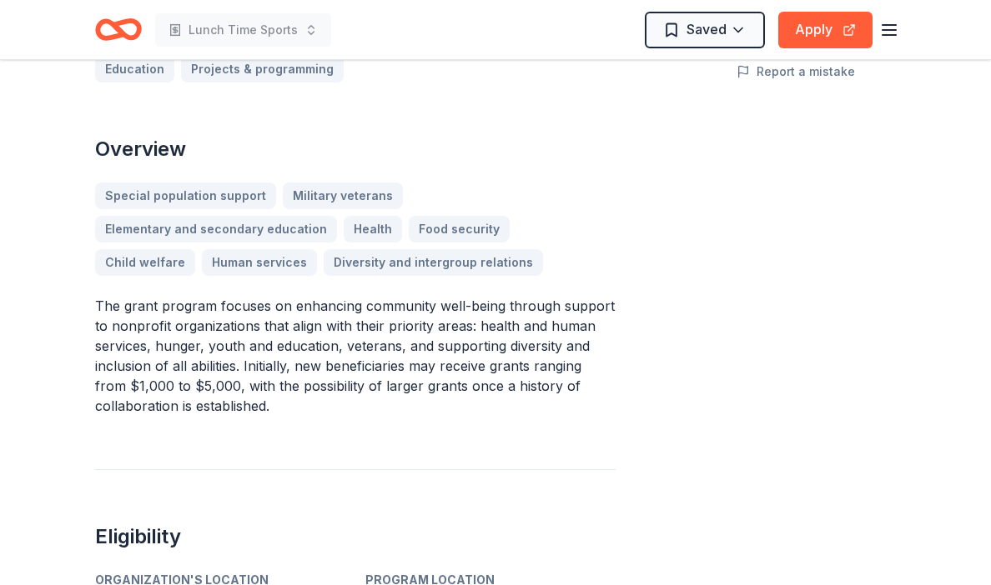
click at [454, 368] on p "The grant program focuses on enhancing community well-being through support to …" at bounding box center [355, 356] width 520 height 120
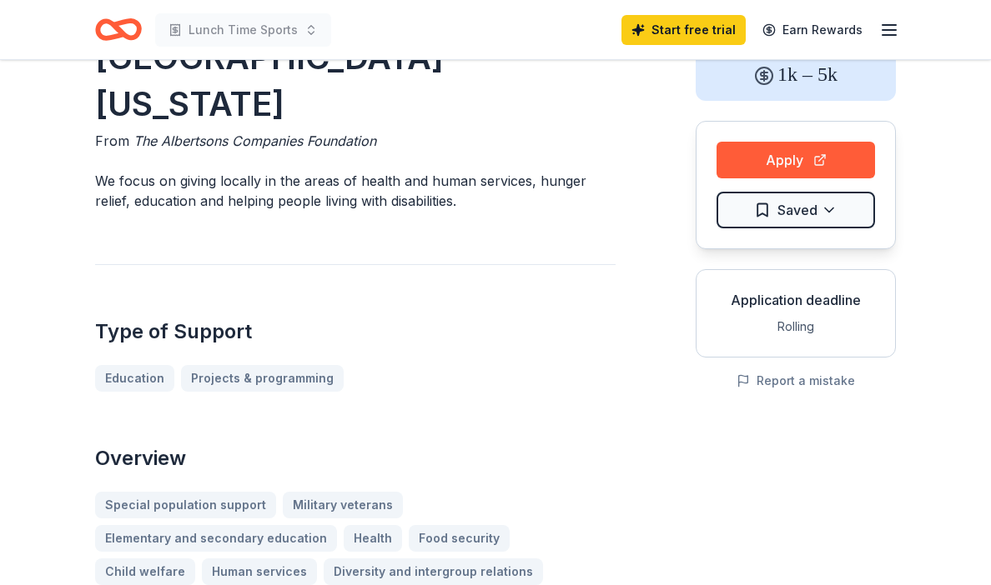
scroll to position [0, 0]
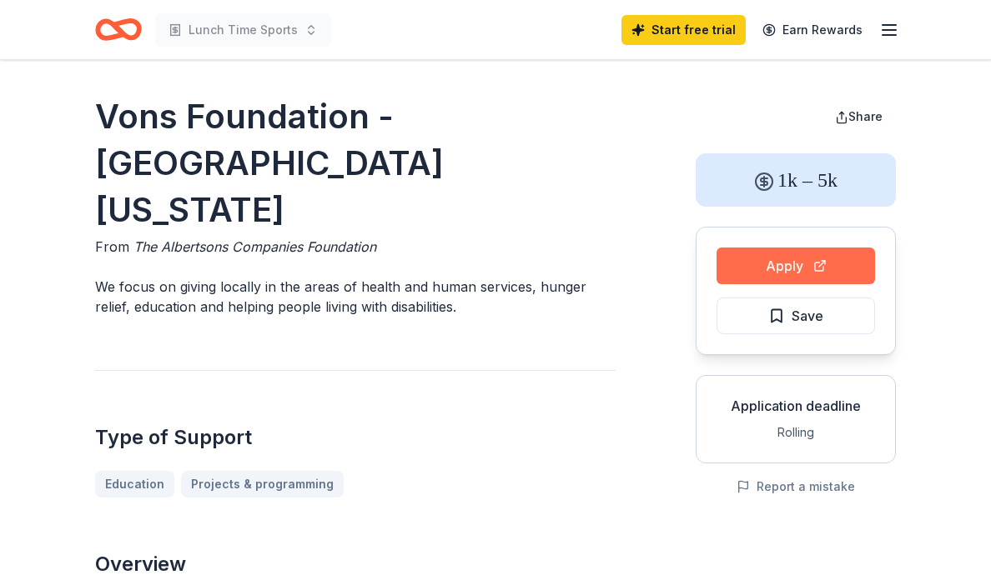
scroll to position [1, 0]
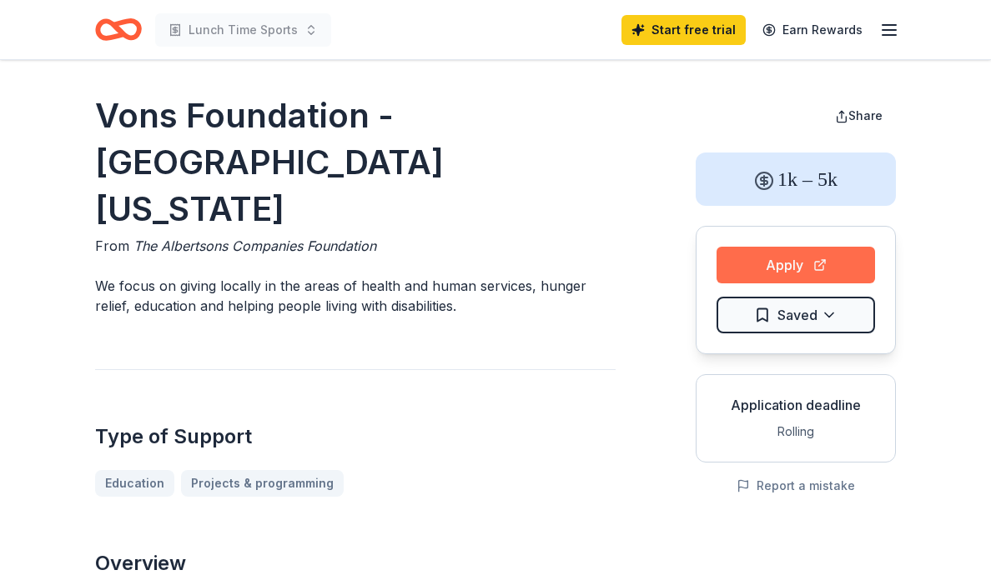
click at [765, 268] on button "Apply" at bounding box center [795, 265] width 158 height 37
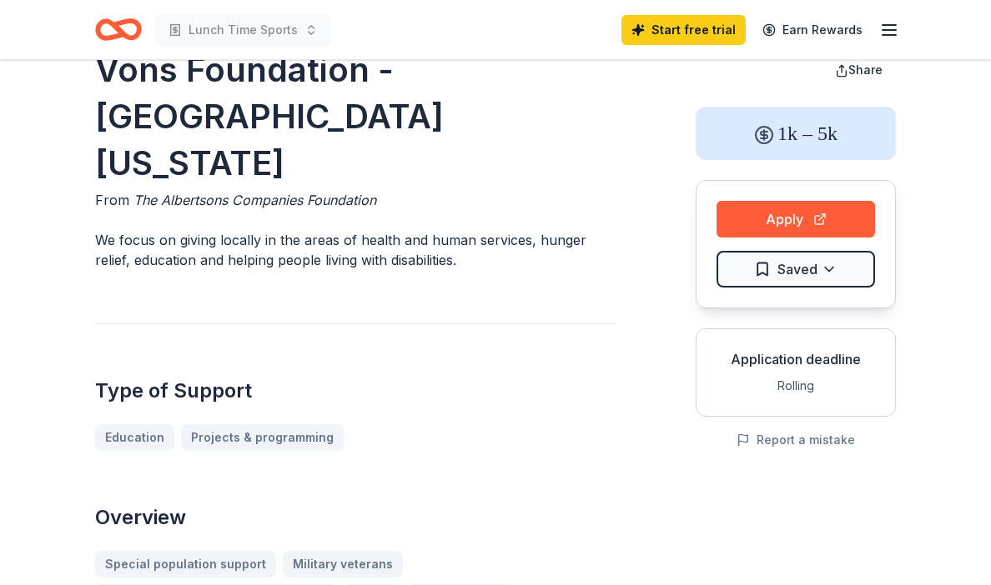
scroll to position [63, 0]
